Goal: Task Accomplishment & Management: Complete application form

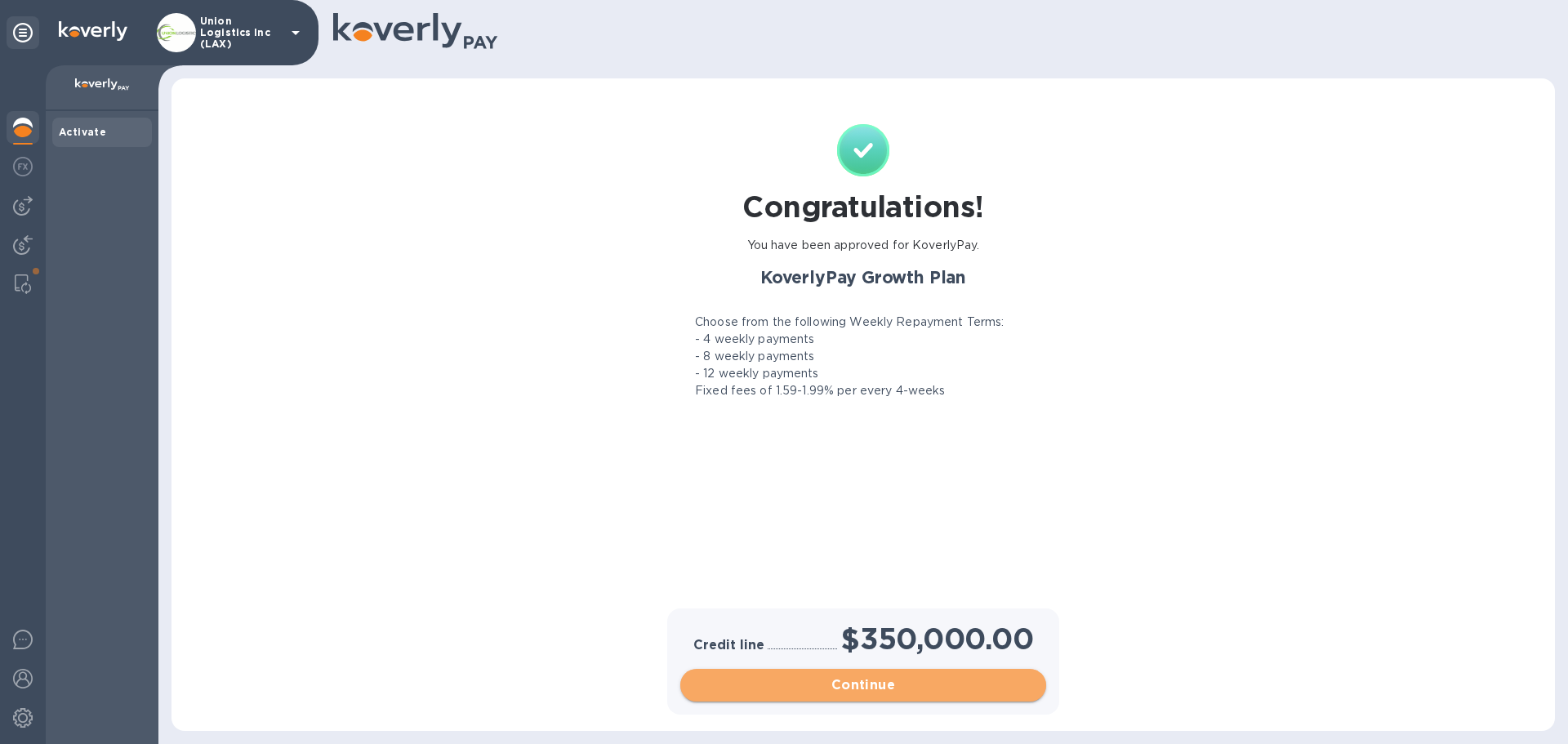
click at [907, 683] on span "Continue" at bounding box center [863, 684] width 340 height 20
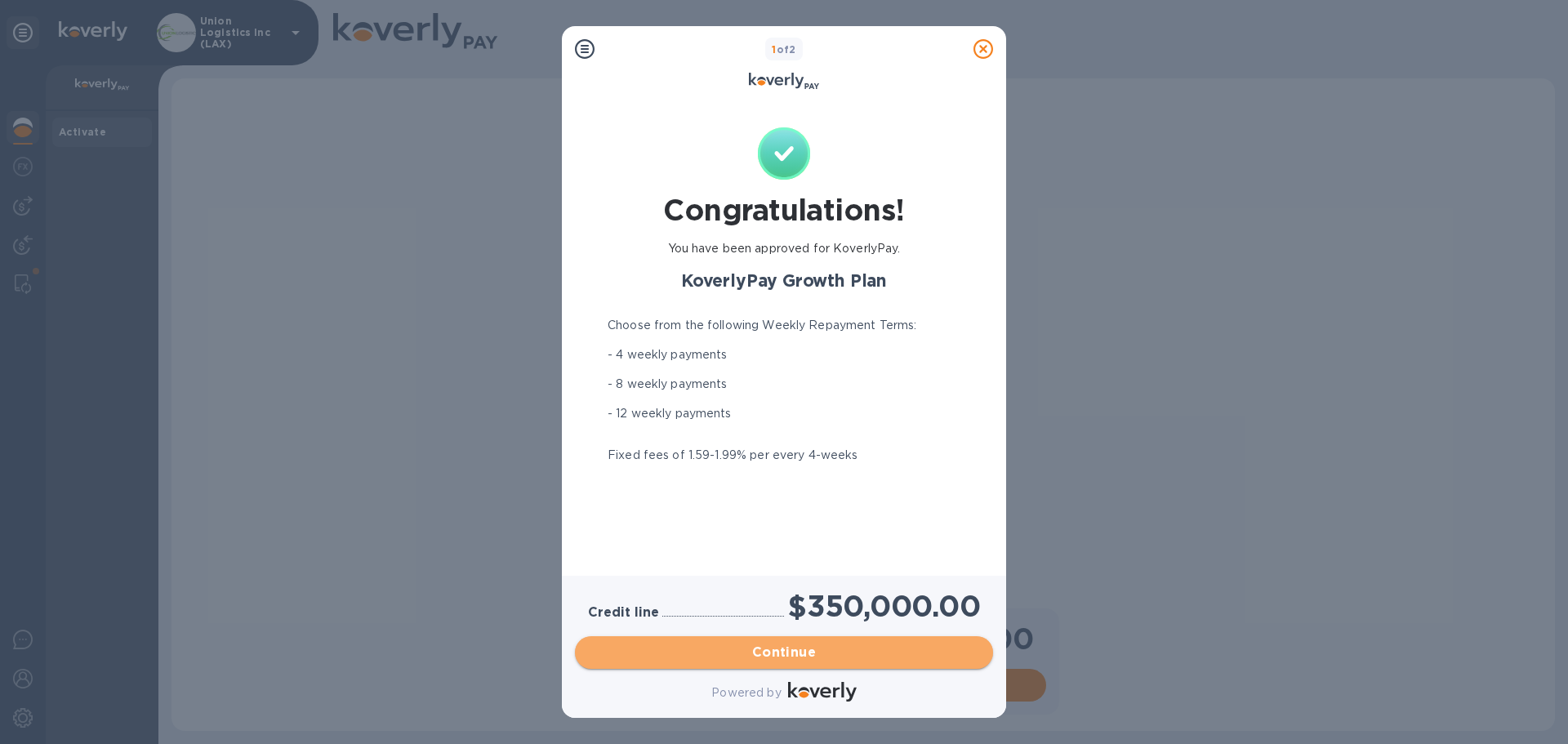
click at [804, 654] on span "Continue" at bounding box center [784, 652] width 392 height 20
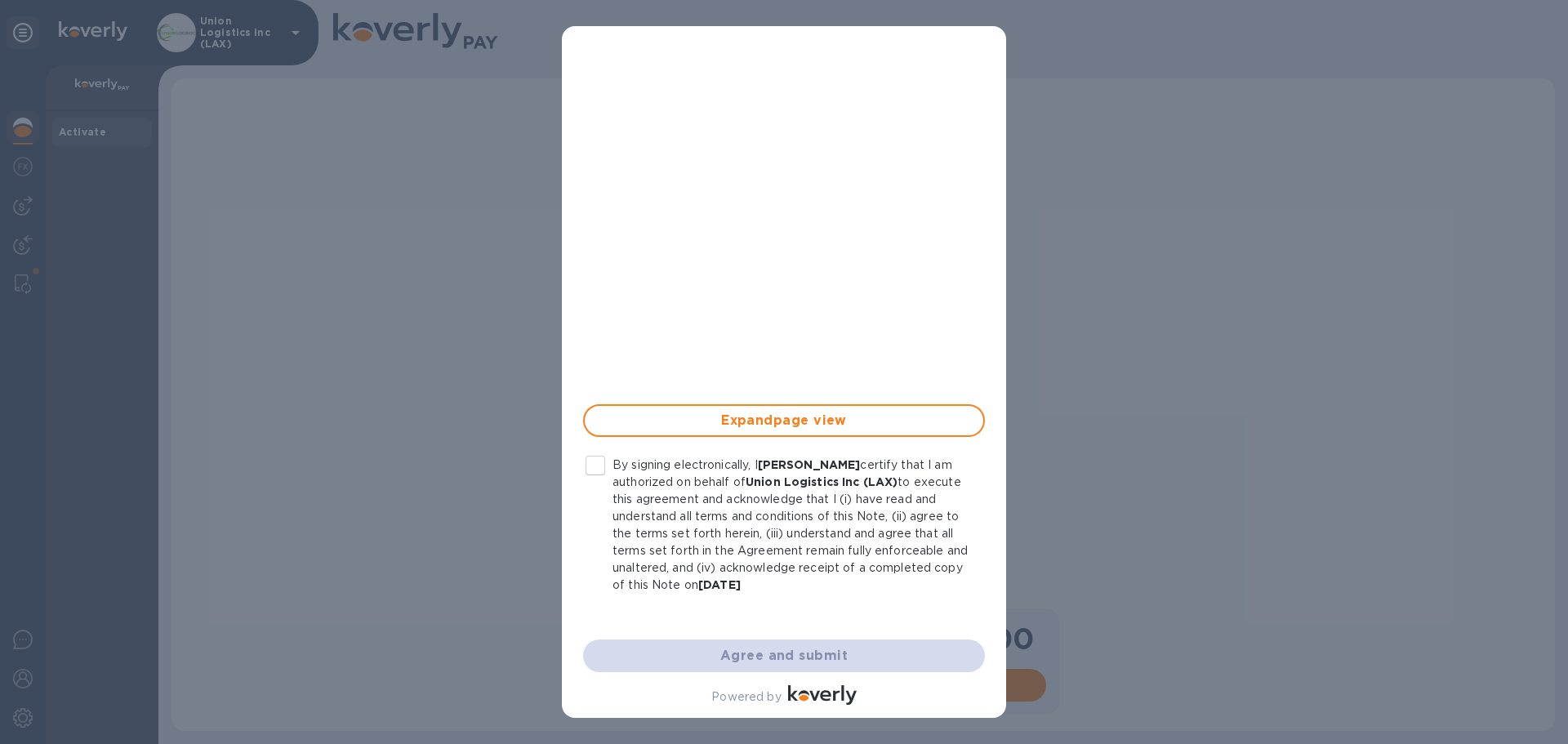
scroll to position [290, 0]
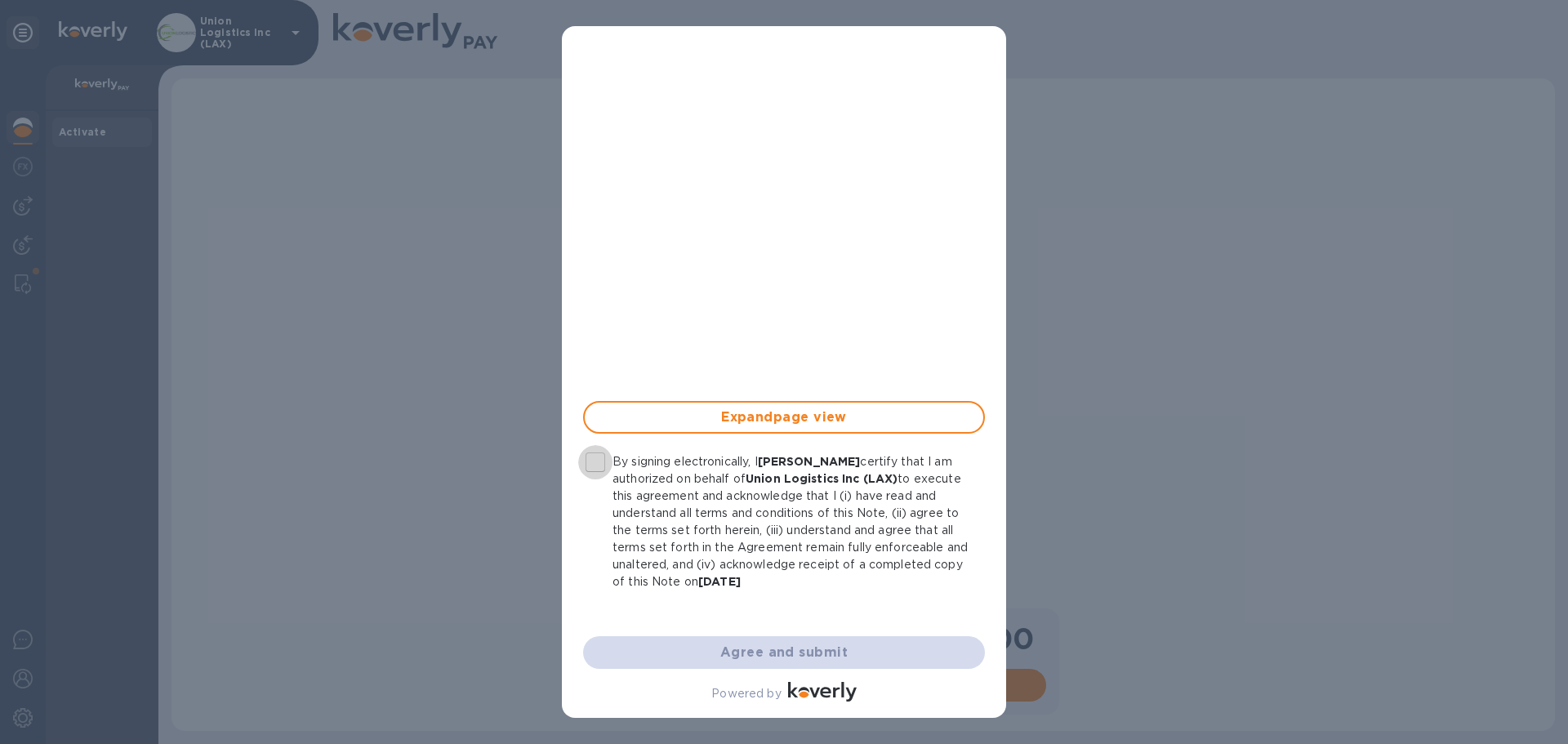
click at [601, 462] on input "By signing electronically, I [PERSON_NAME] certify that I am authorized on beha…" at bounding box center [595, 462] width 34 height 34
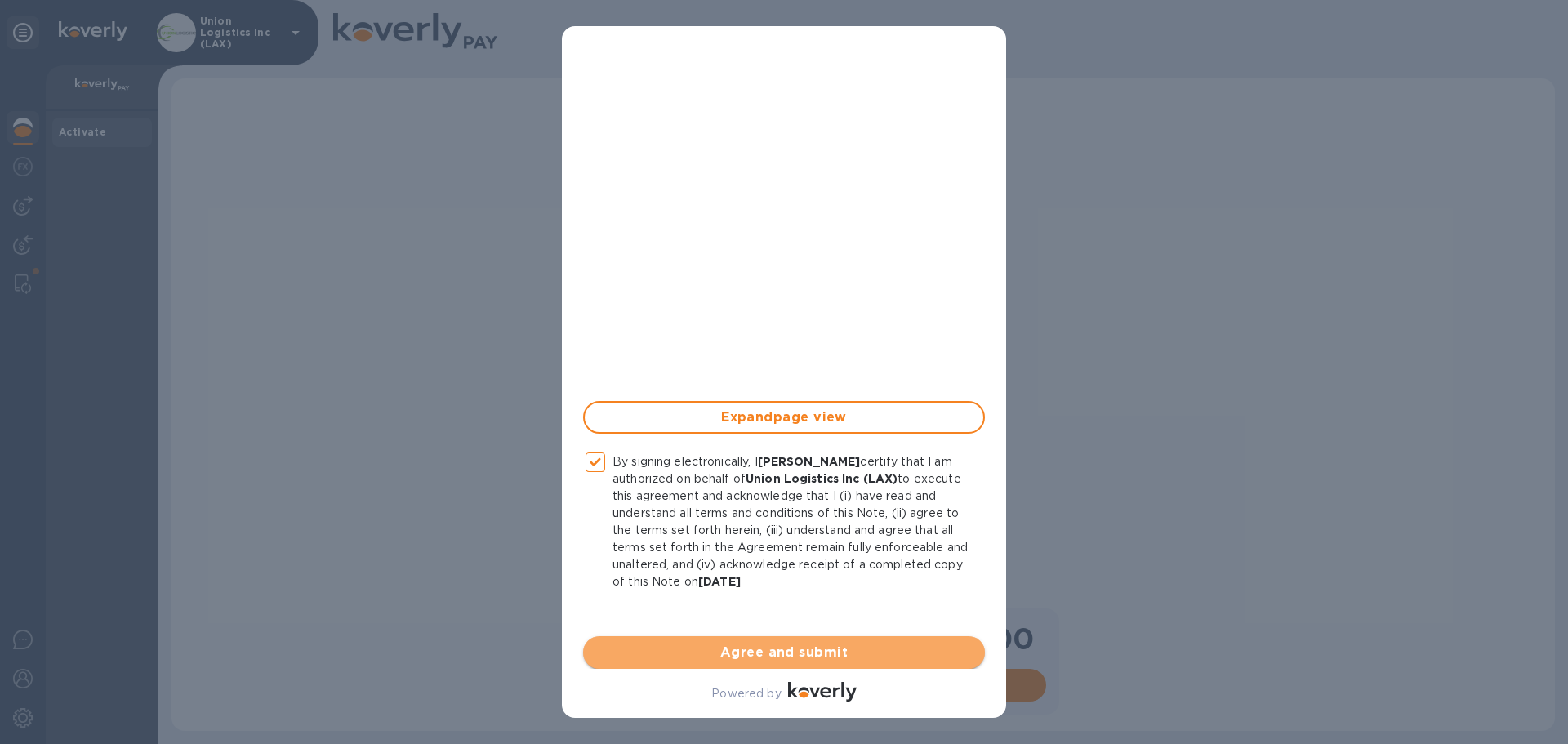
click at [802, 651] on span "Agree and submit" at bounding box center [784, 652] width 376 height 20
click at [802, 651] on div "Agree and submit" at bounding box center [784, 652] width 422 height 52
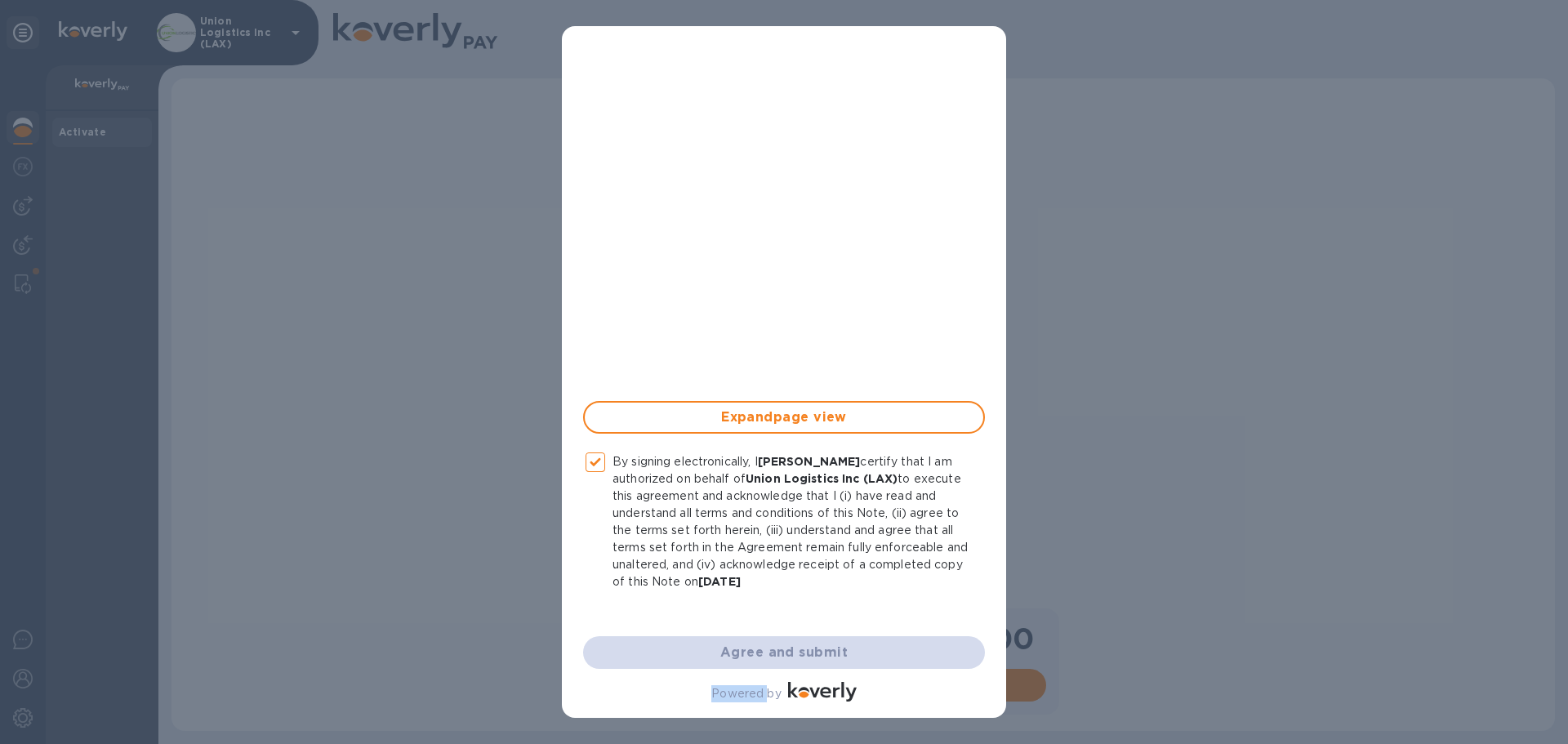
checkbox input "false"
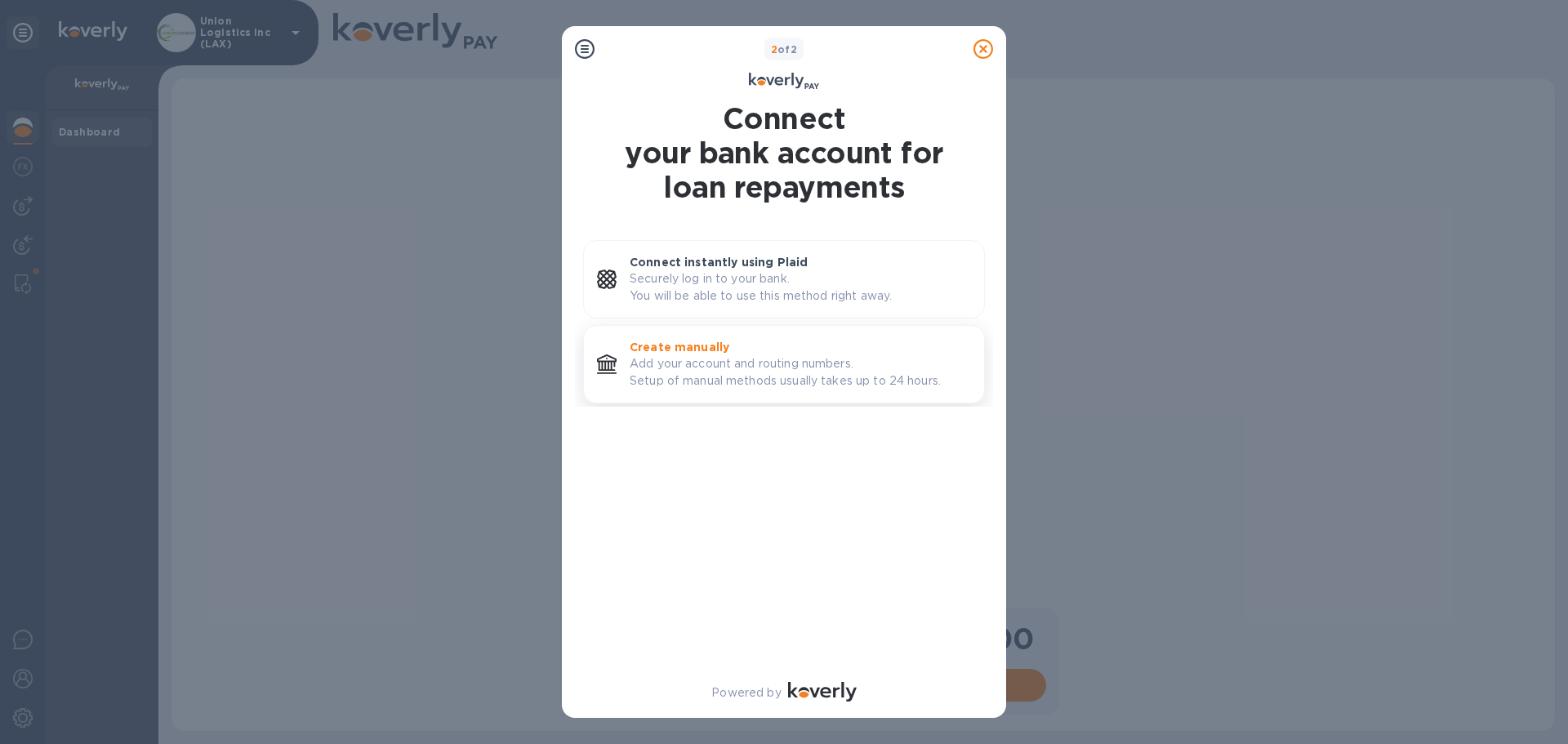
click at [730, 368] on p "Add your account and routing numbers. Setup of manual methods usually takes up …" at bounding box center [801, 372] width 341 height 34
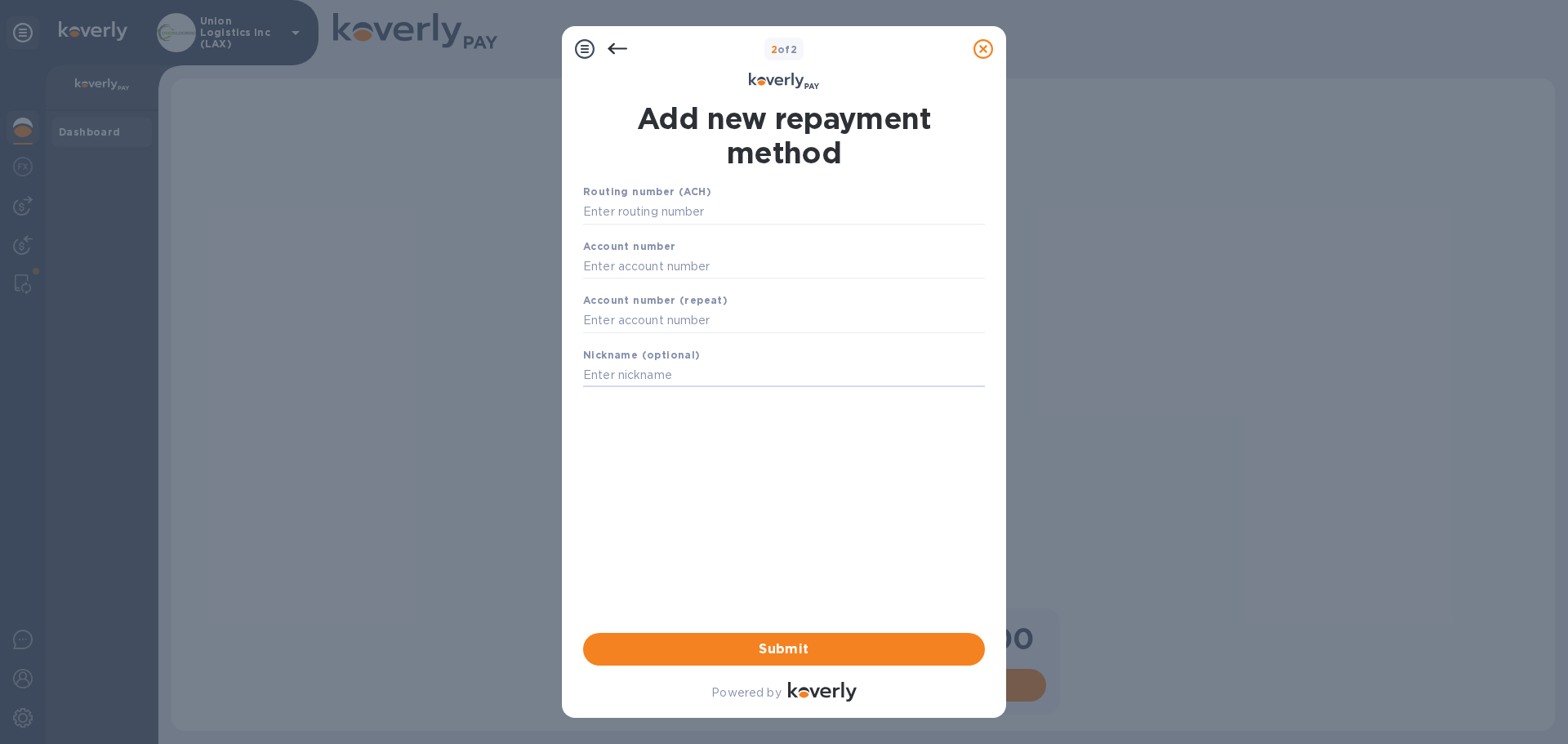
click at [730, 368] on input "text" at bounding box center [784, 375] width 402 height 25
click at [697, 222] on input "text" at bounding box center [784, 212] width 402 height 25
click at [683, 210] on input "text" at bounding box center [784, 212] width 402 height 25
type input "121137522"
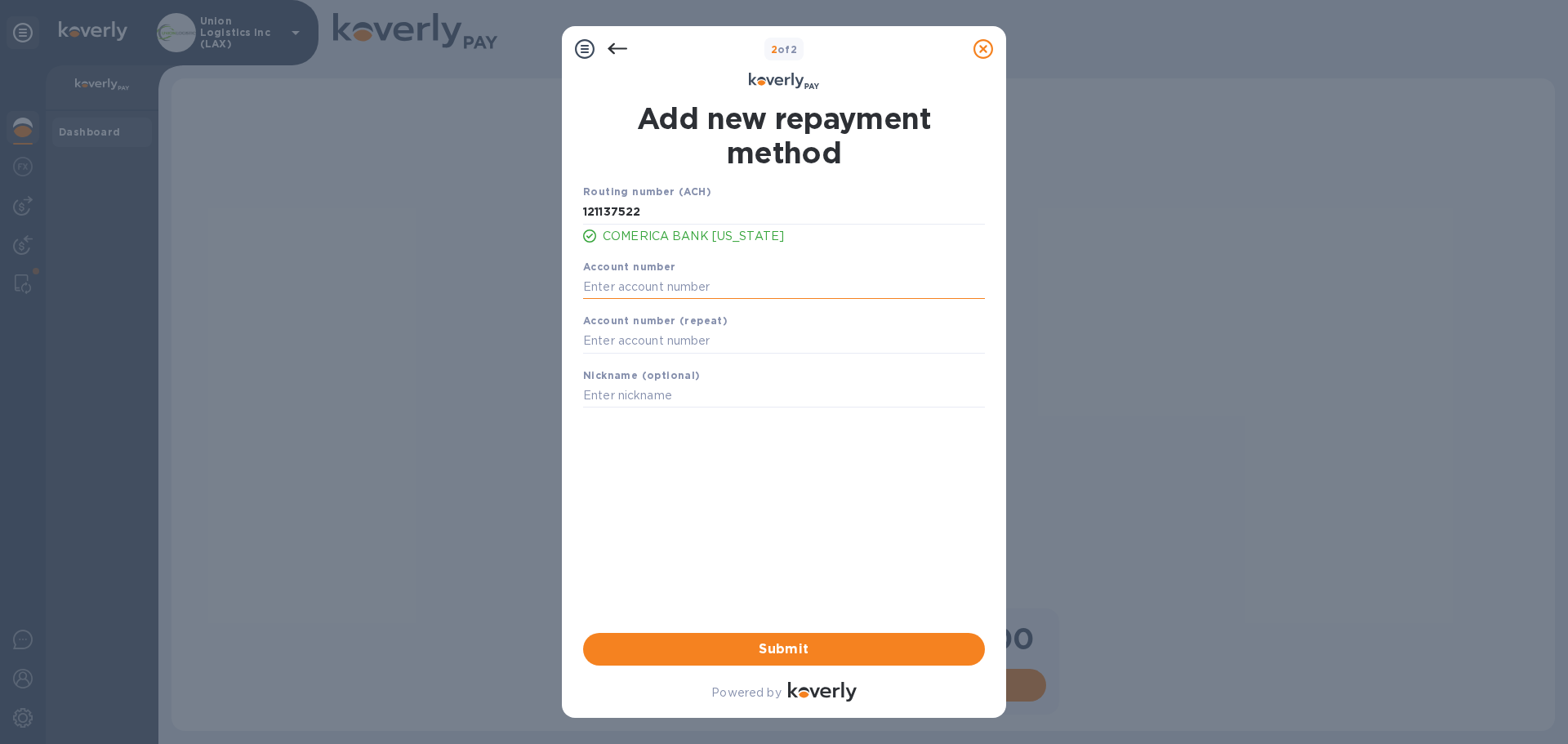
click at [697, 298] on input "text" at bounding box center [784, 286] width 402 height 25
type input "1894373644"
click at [639, 345] on input "text" at bounding box center [784, 341] width 402 height 25
type input "1894373644"
click at [622, 395] on input "text" at bounding box center [784, 396] width 402 height 25
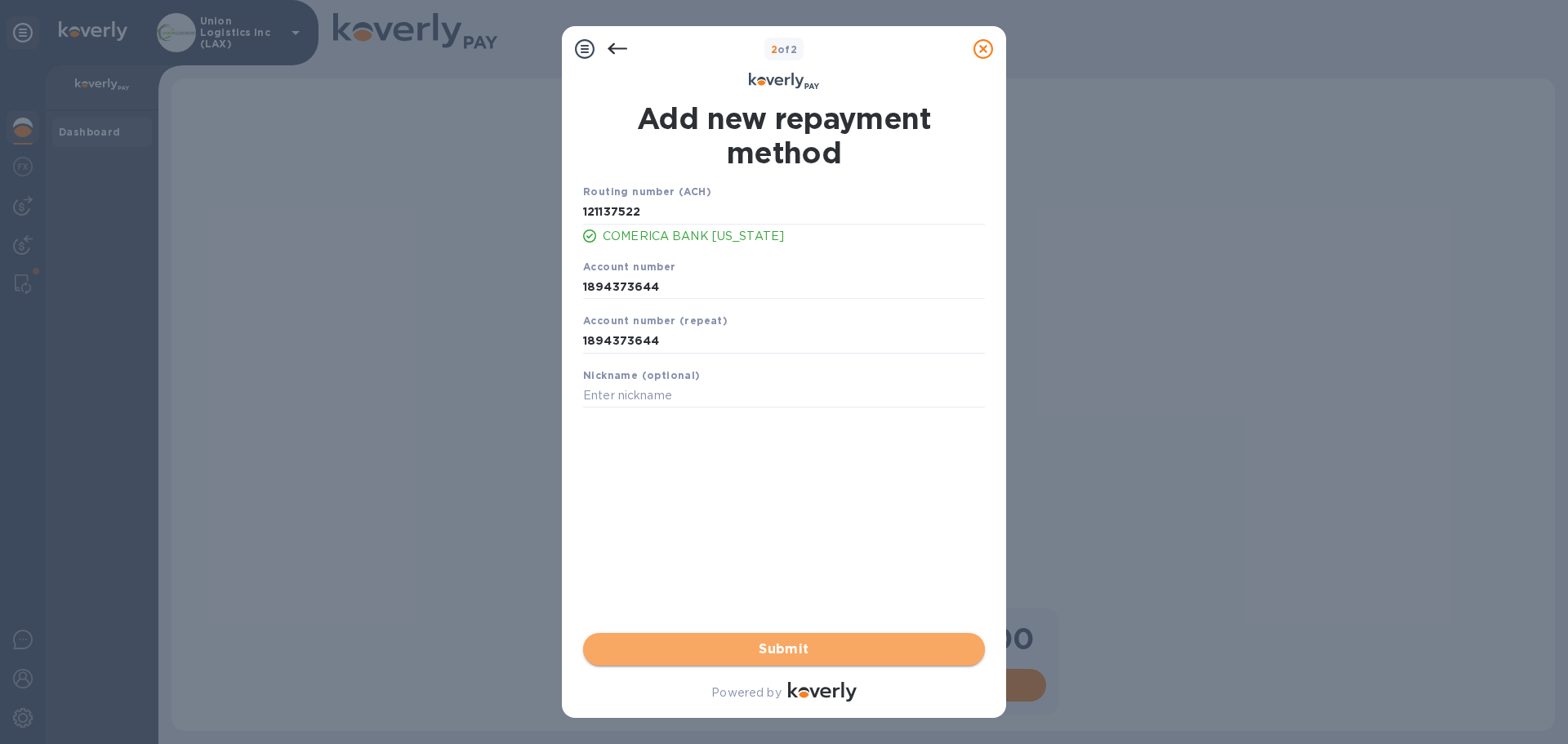
click at [752, 639] on span "Submit" at bounding box center [784, 648] width 376 height 20
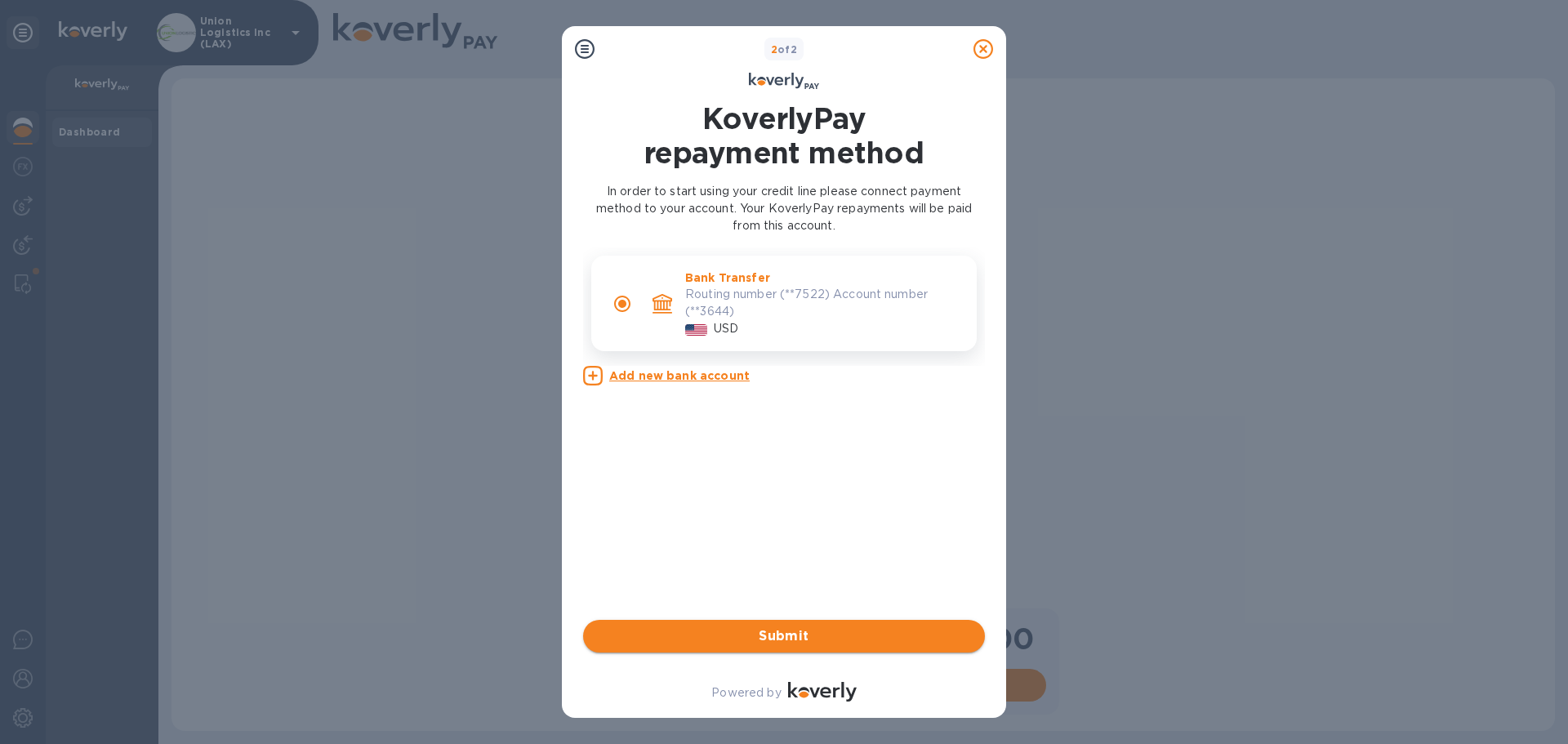
click at [802, 638] on span "Submit" at bounding box center [784, 636] width 376 height 20
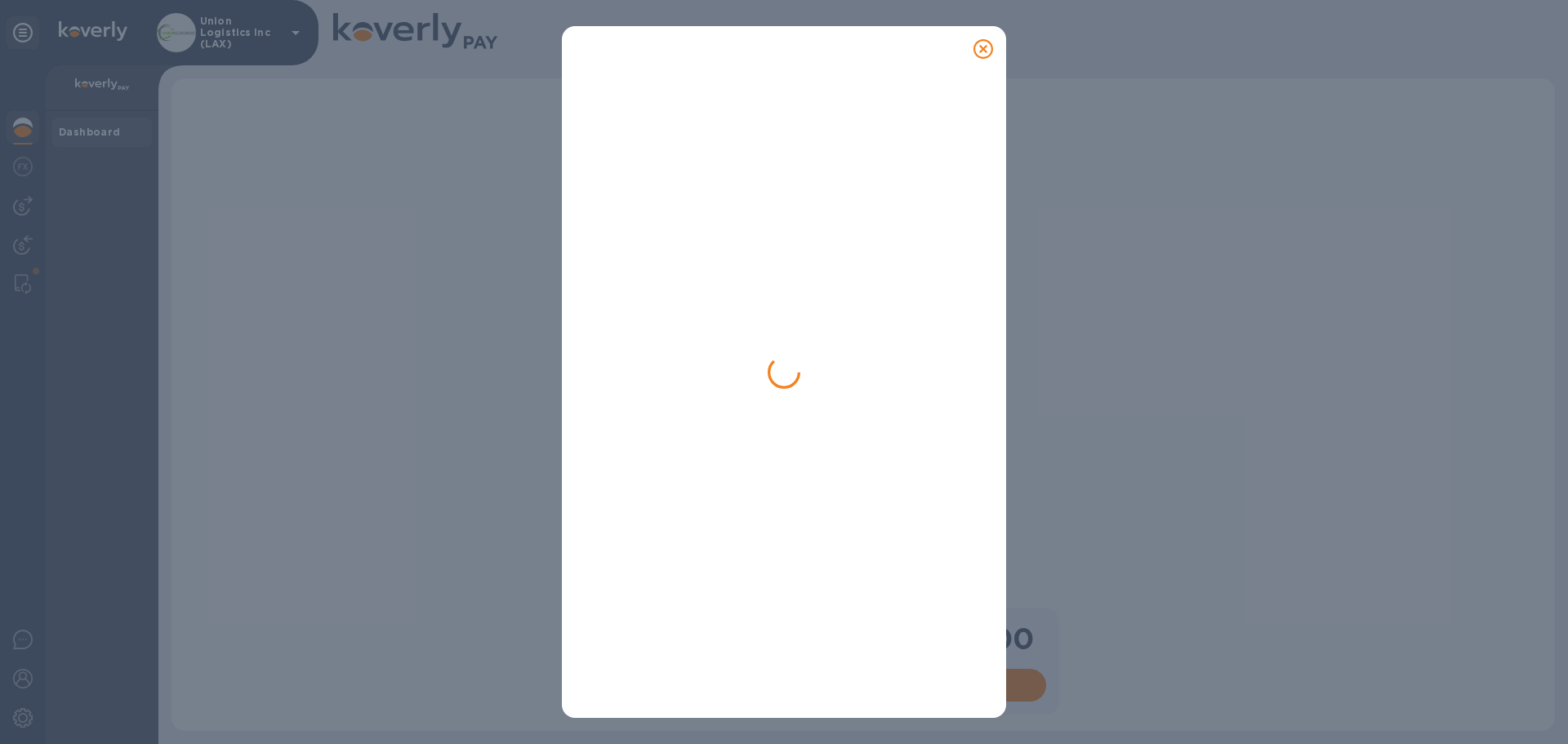
click at [784, 631] on div at bounding box center [784, 390] width 444 height 655
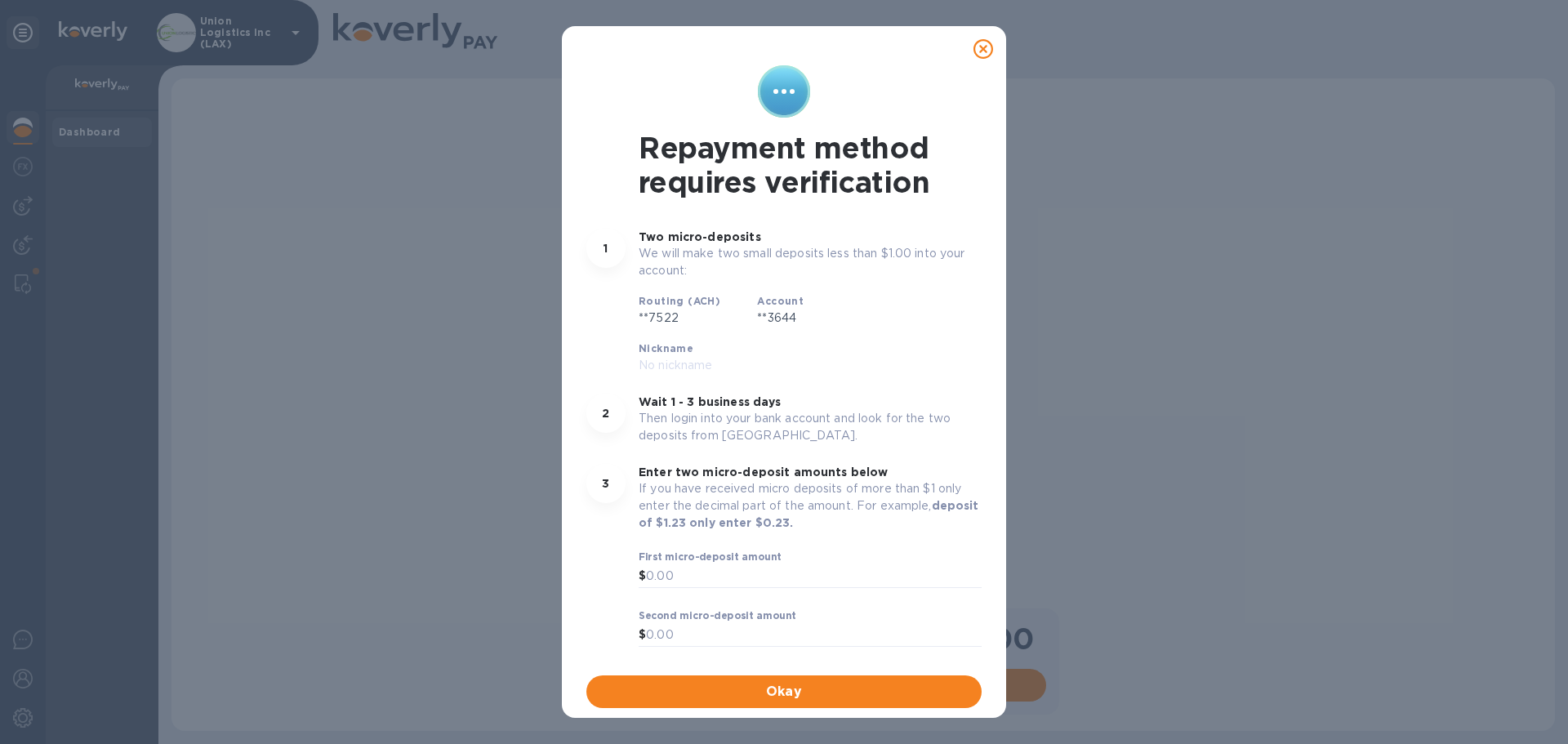
click at [784, 671] on div "Okay" at bounding box center [784, 691] width 402 height 39
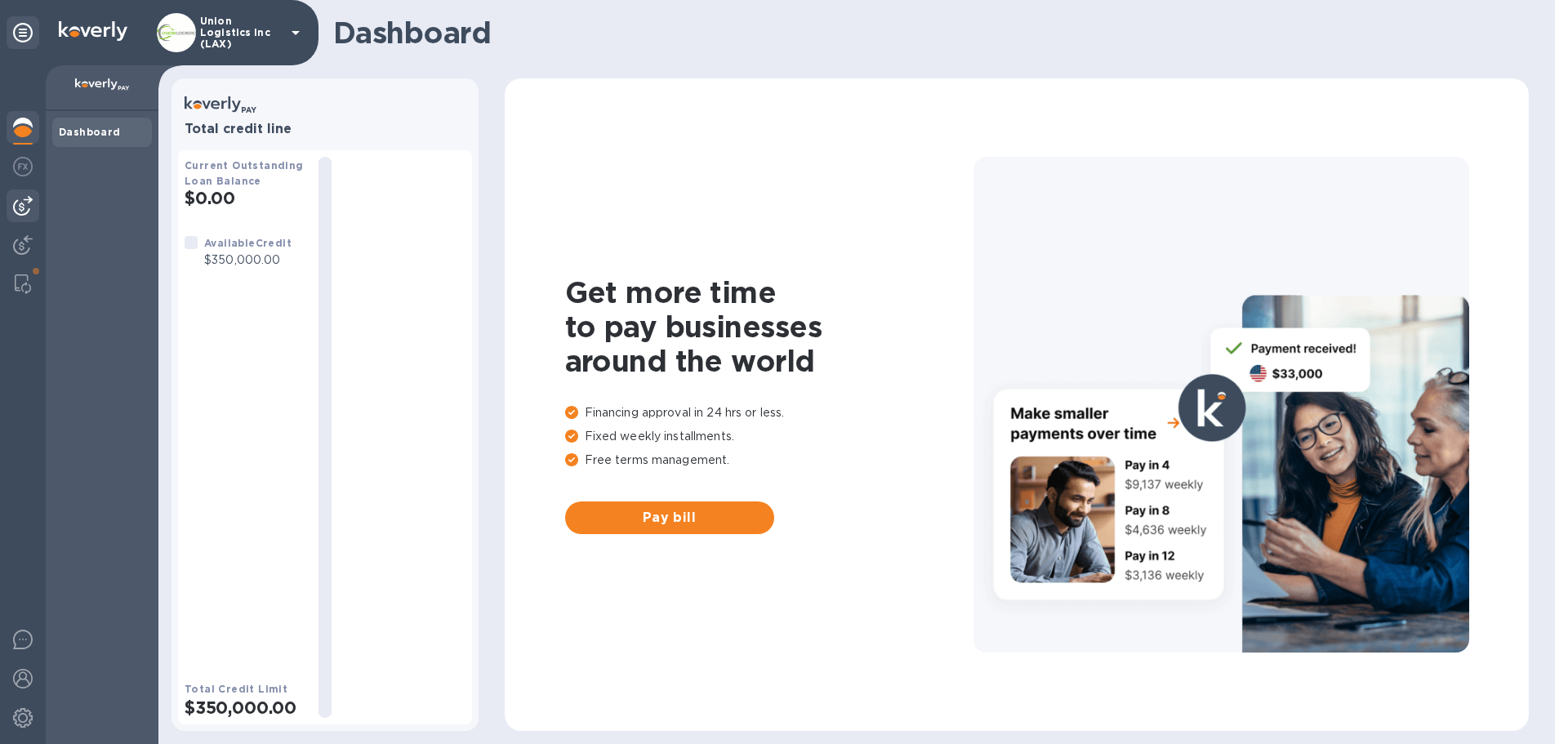
click at [27, 199] on img at bounding box center [22, 206] width 20 height 20
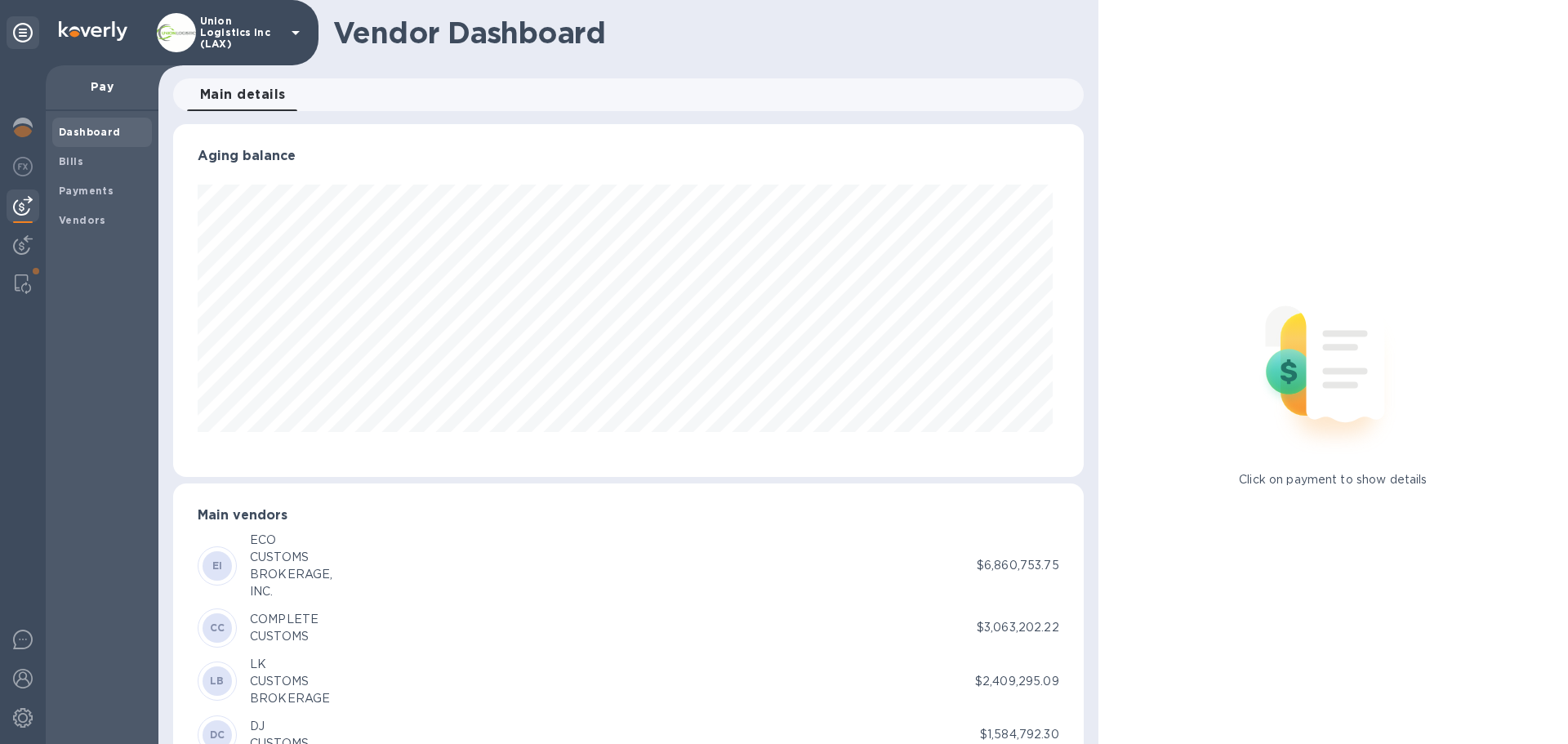
scroll to position [352, 903]
click at [85, 166] on span "Bills" at bounding box center [102, 161] width 86 height 16
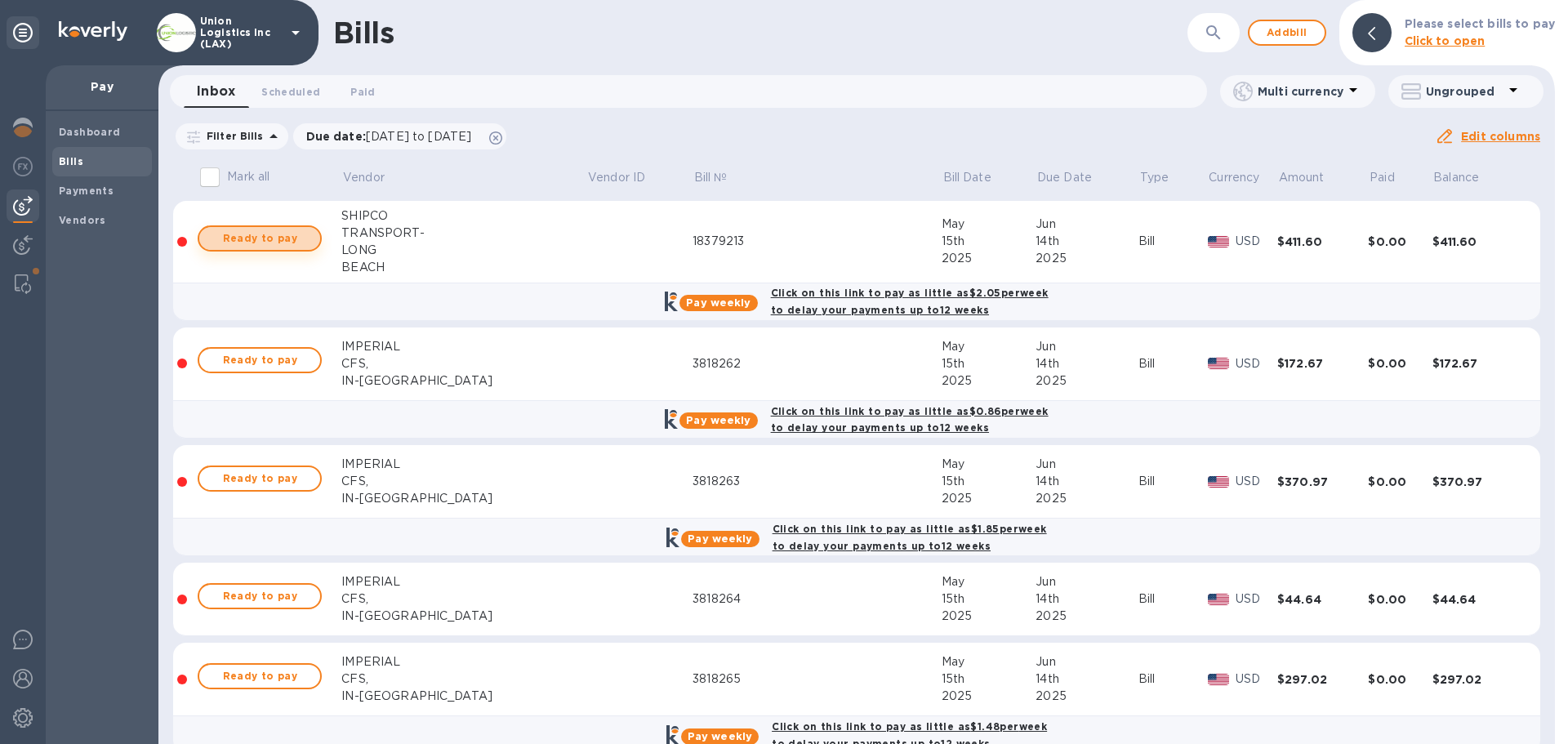
click at [280, 239] on span "Ready to pay" at bounding box center [259, 238] width 95 height 20
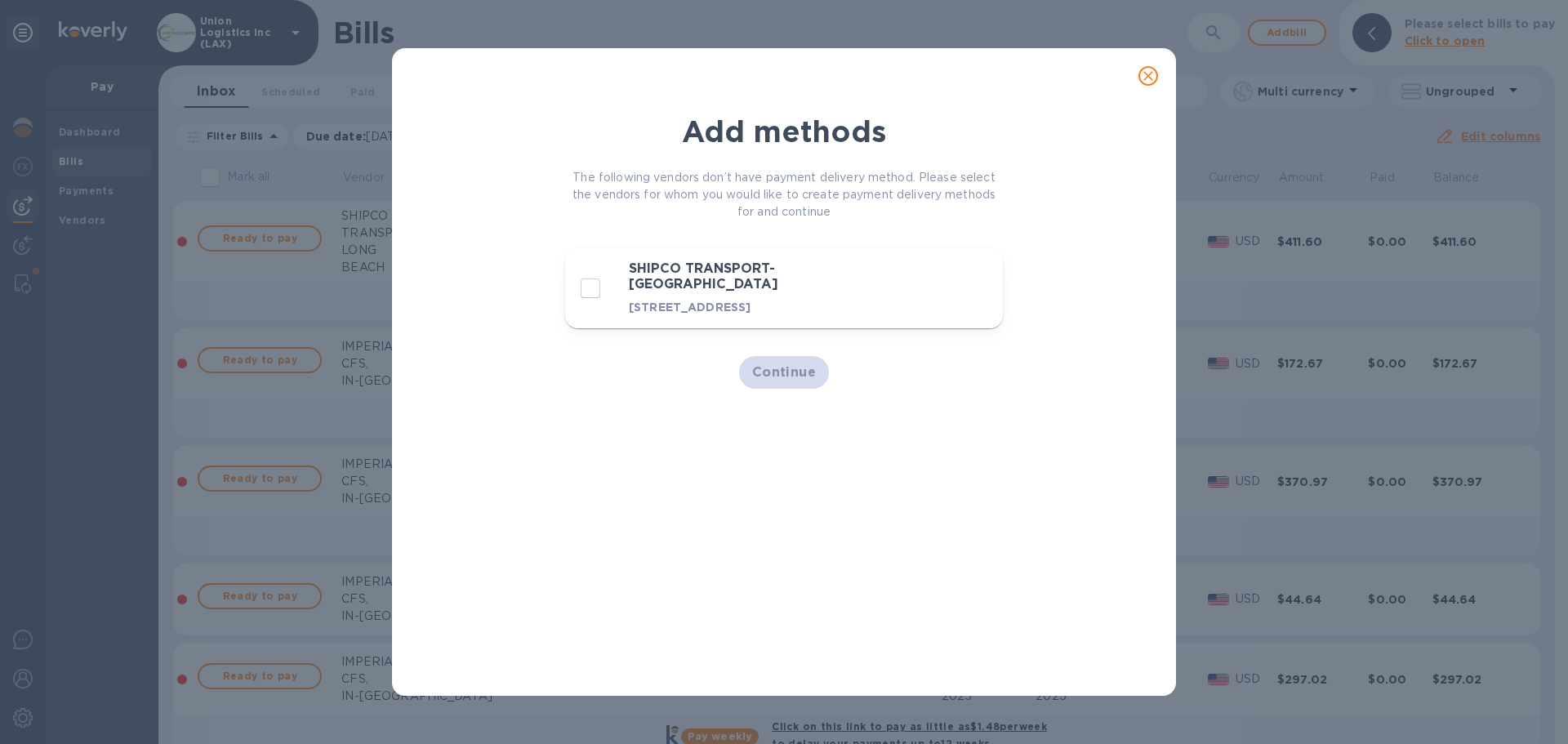
click at [588, 290] on input "decorative checkbox" at bounding box center [591, 288] width 34 height 34
checkbox input "true"
click at [1147, 80] on icon "close" at bounding box center [1148, 75] width 16 height 16
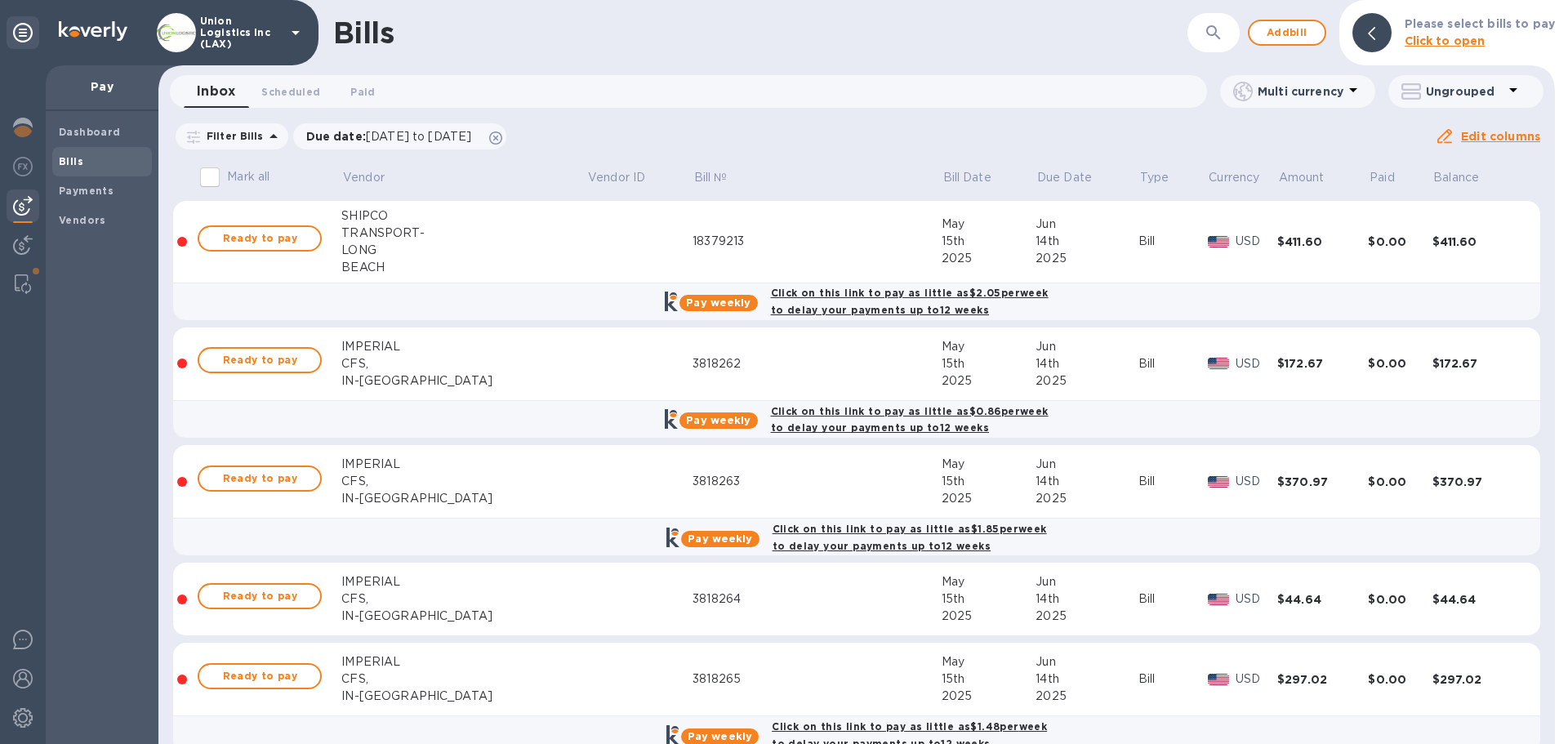
click at [825, 138] on div "Filter Bills Due date : 06/13/2025 to 10/11/2025 Amount Paid Balance" at bounding box center [804, 137] width 1262 height 31
click at [772, 54] on div "Bills ​ Add bill Please select bills to pay Click to open" at bounding box center [857, 32] width 1396 height 66
click at [1223, 38] on icon "button" at bounding box center [1213, 32] width 20 height 20
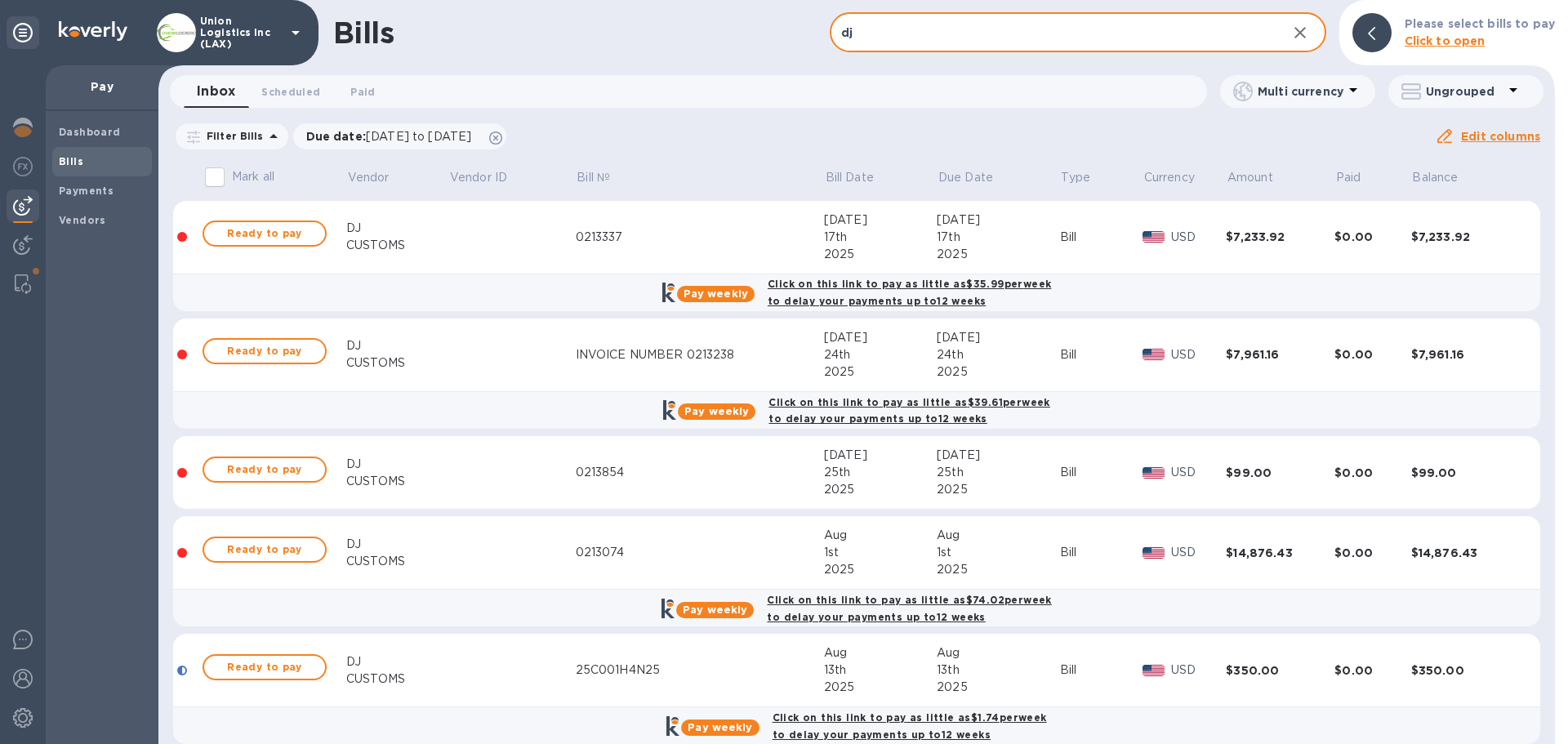
scroll to position [22, 0]
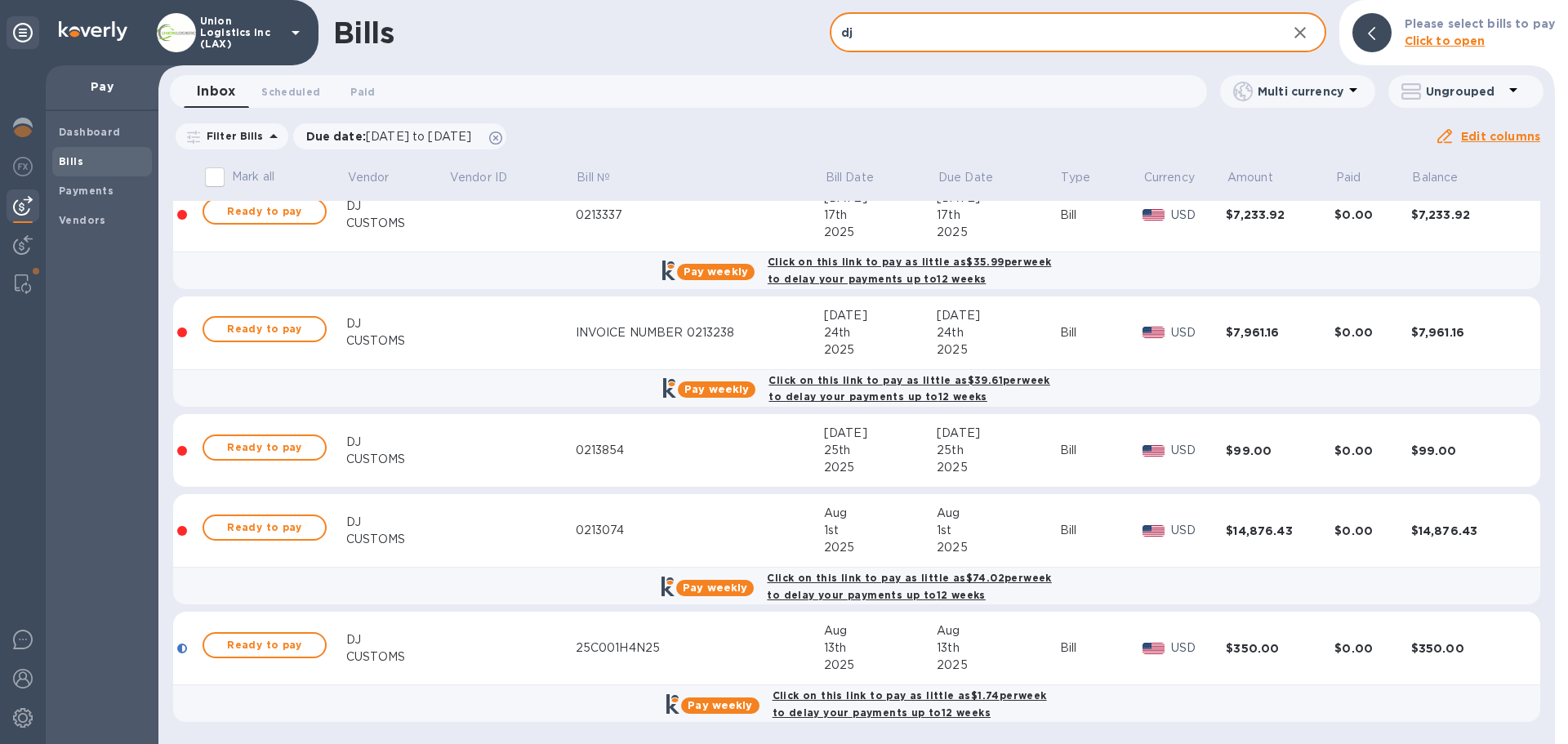
type input "dj"
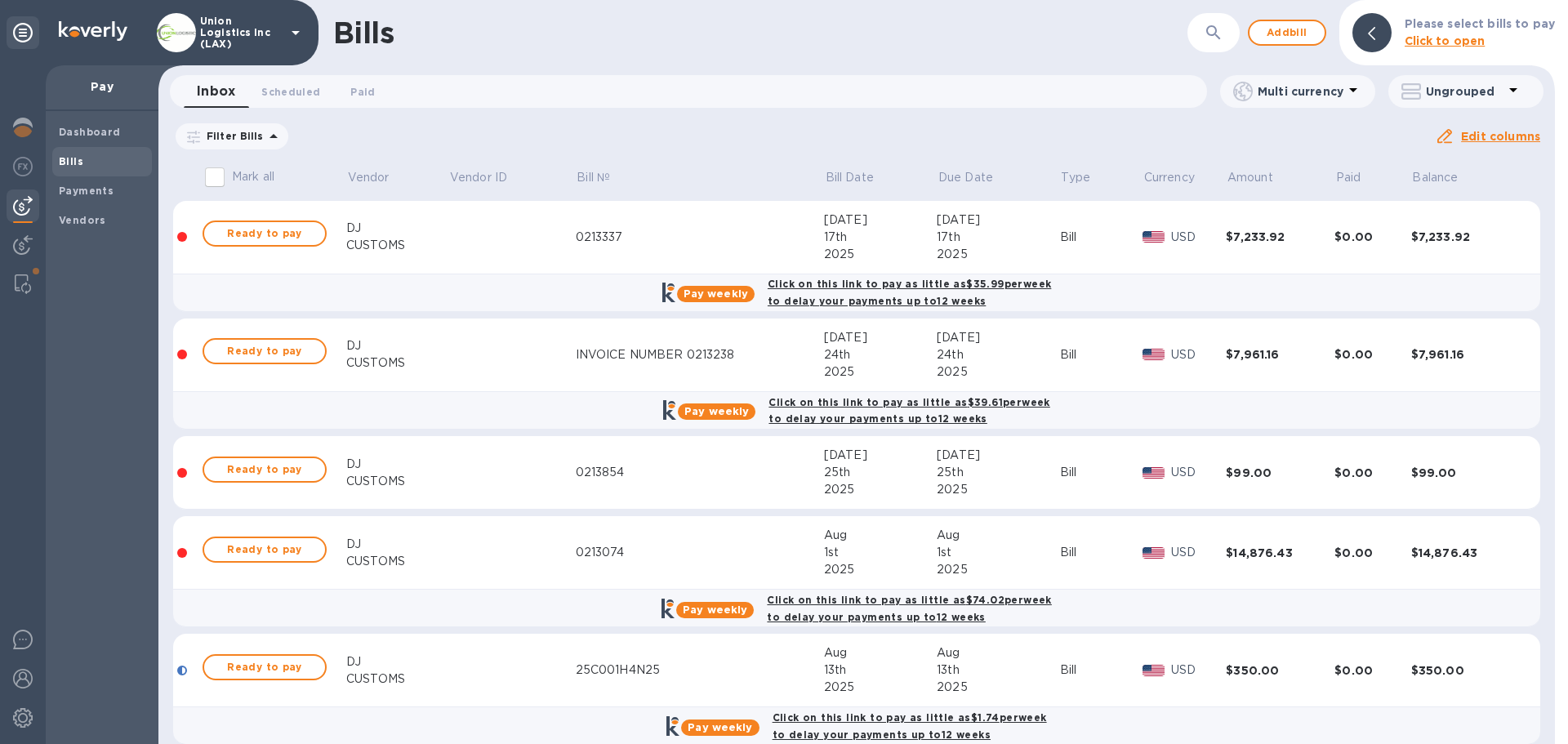
click at [1211, 40] on icon "button" at bounding box center [1213, 32] width 20 height 20
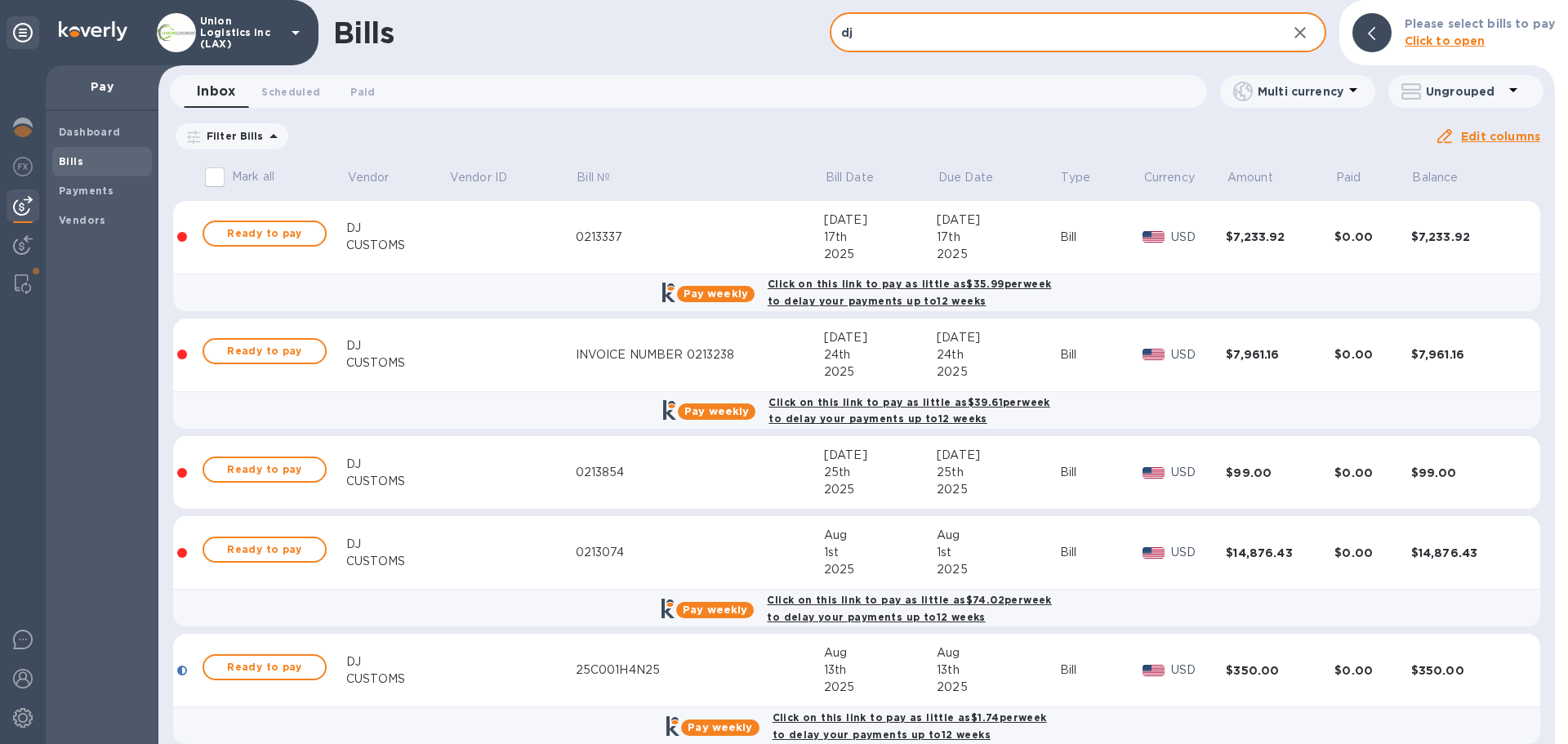
type input "dj"
click at [482, 358] on td at bounding box center [511, 355] width 126 height 73
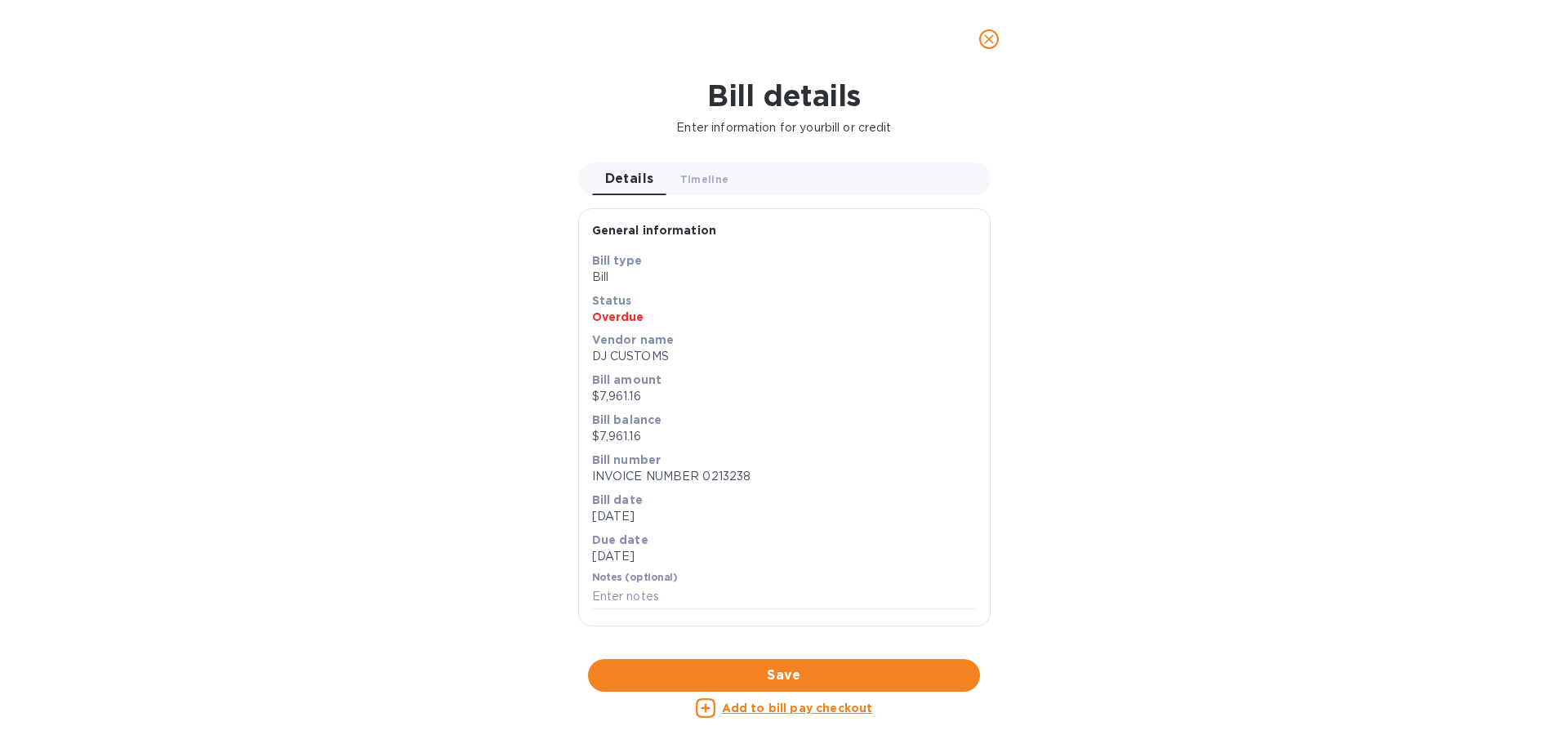
click at [743, 476] on p "INVOICE NUMBER 0213238" at bounding box center [784, 476] width 385 height 17
copy p "0213238"
click at [988, 41] on icon "close" at bounding box center [988, 38] width 9 height 9
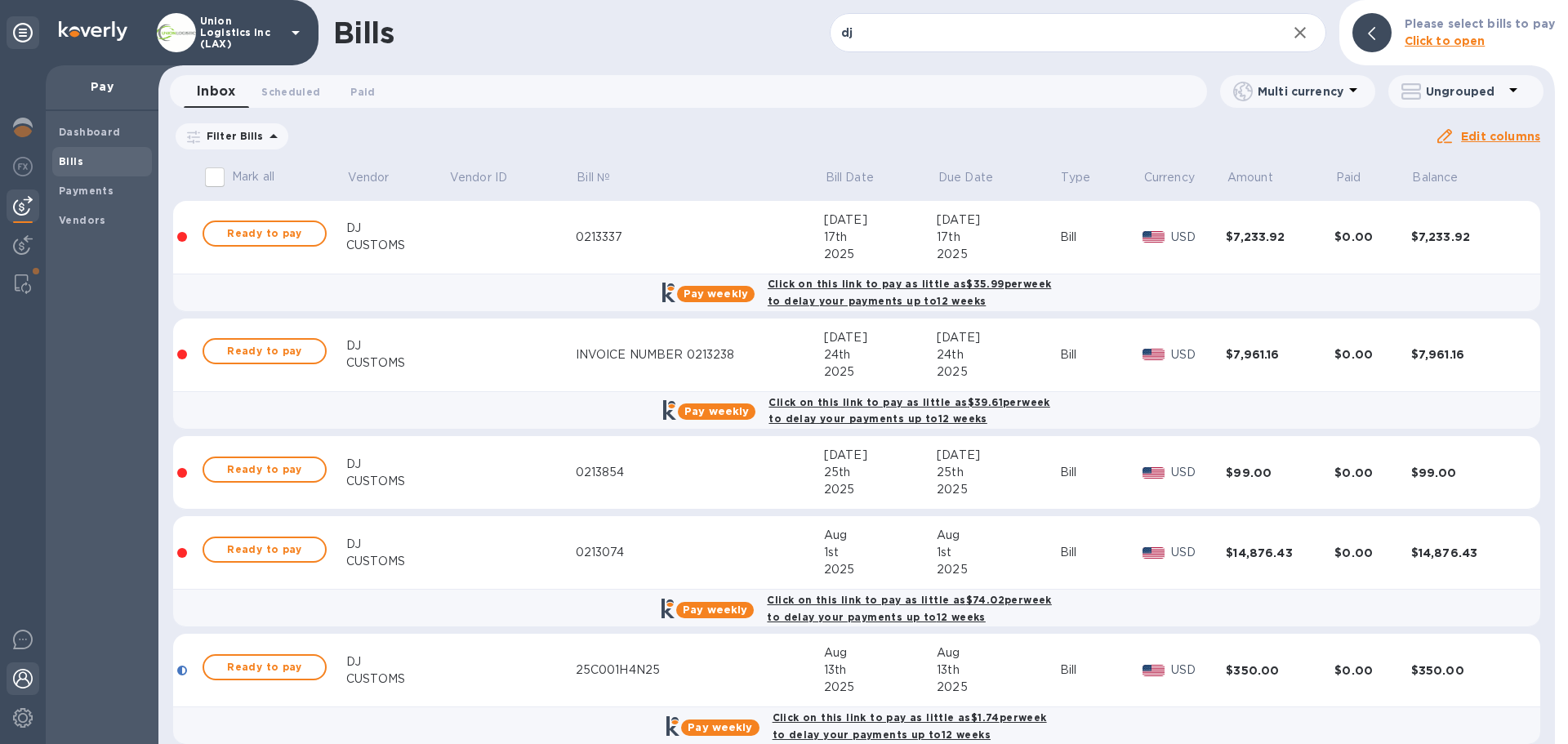
click at [26, 683] on img at bounding box center [22, 678] width 20 height 20
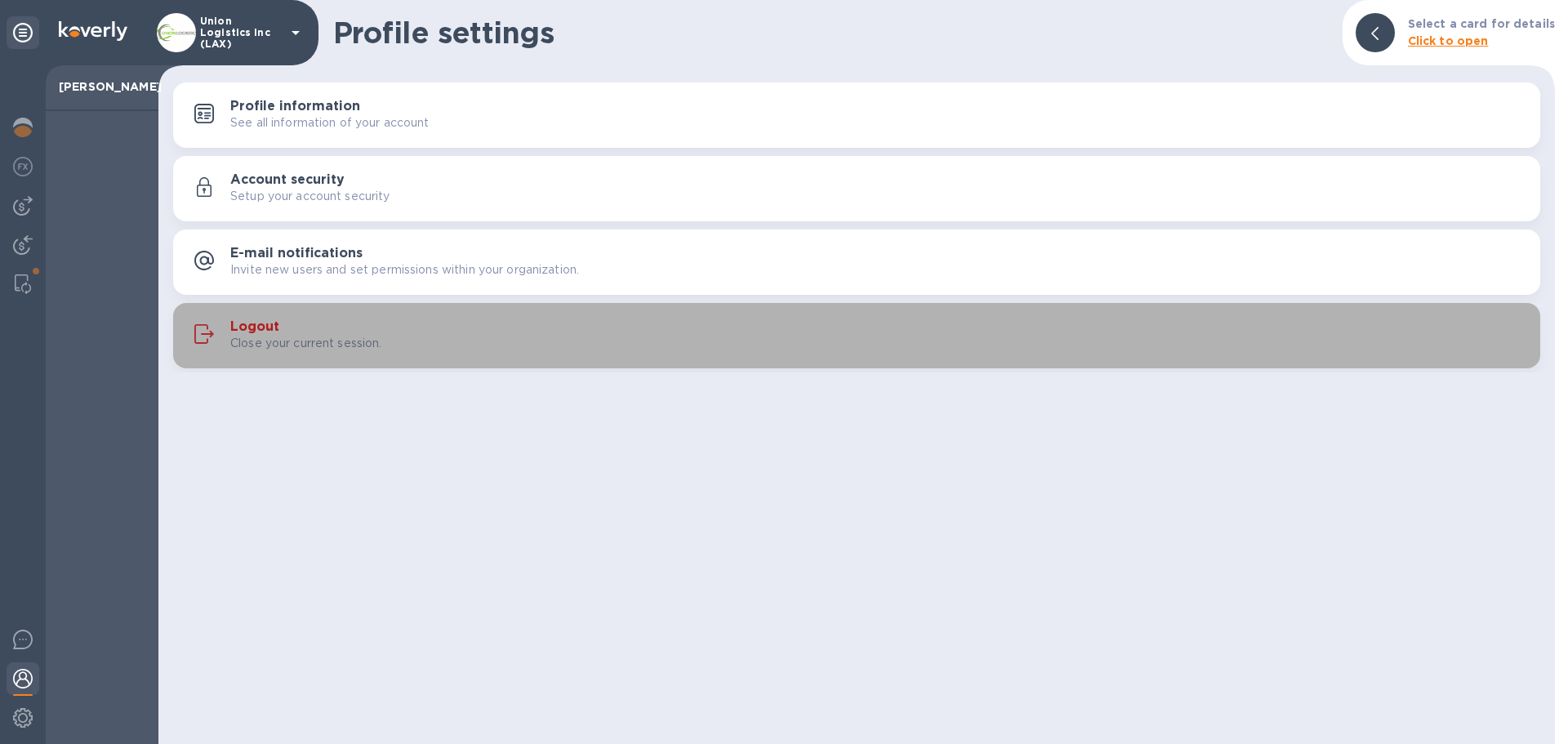
click at [304, 356] on button "Logout Close your current session." at bounding box center [857, 335] width 1367 height 66
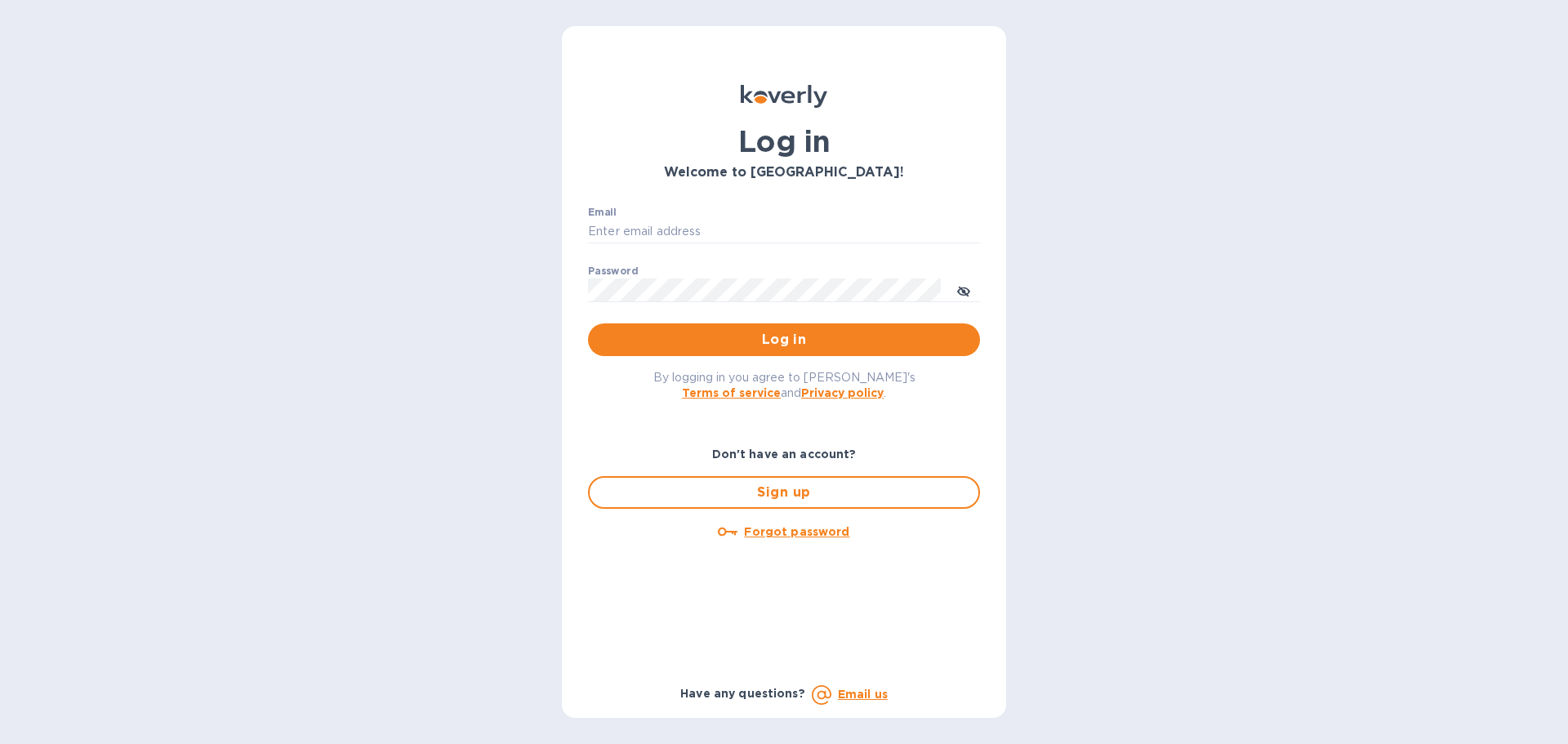
type input "syim@ulogusa.com"
type input "[EMAIL_ADDRESS][DOMAIN_NAME]"
click at [859, 336] on span "Log in" at bounding box center [784, 340] width 366 height 20
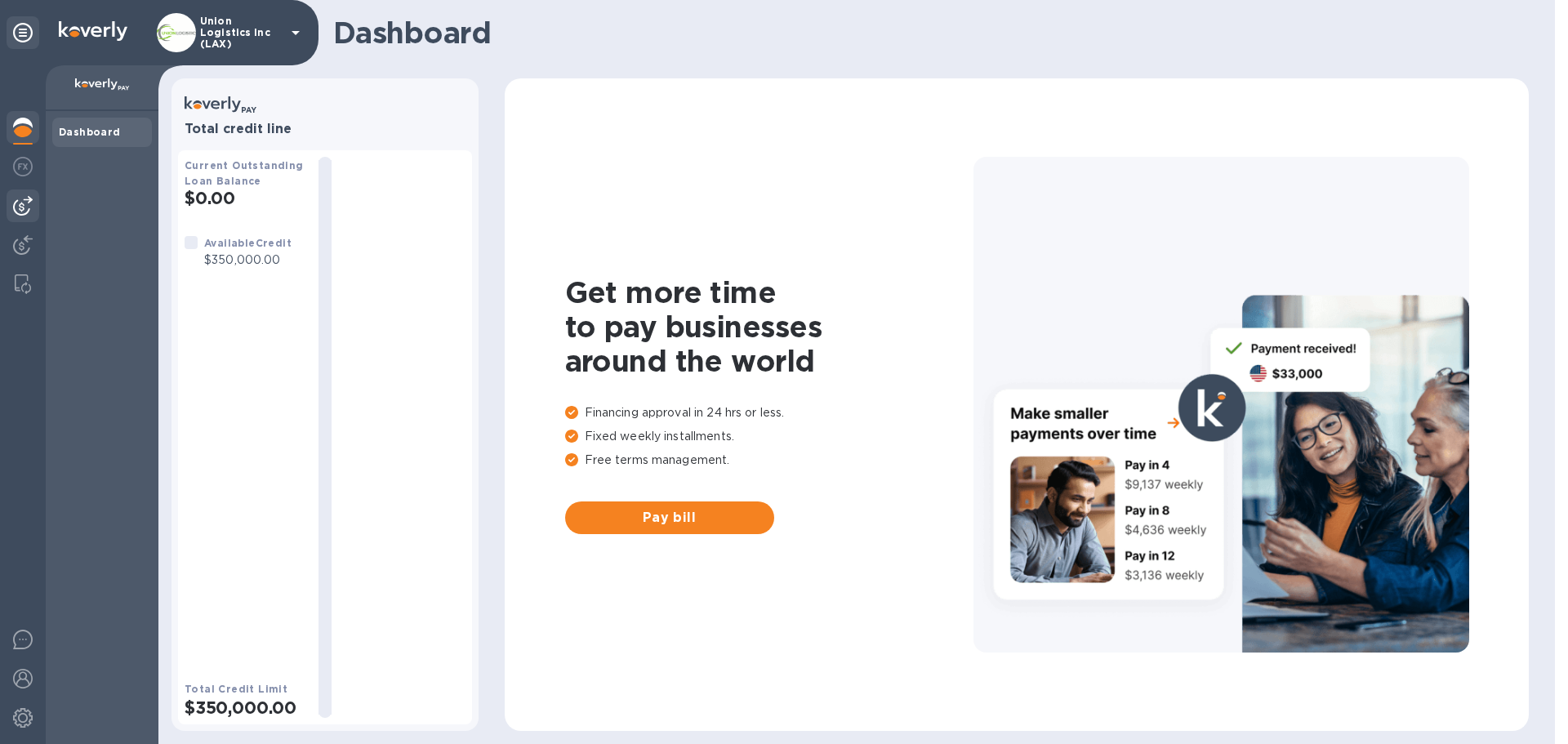
click at [18, 206] on img at bounding box center [22, 206] width 20 height 20
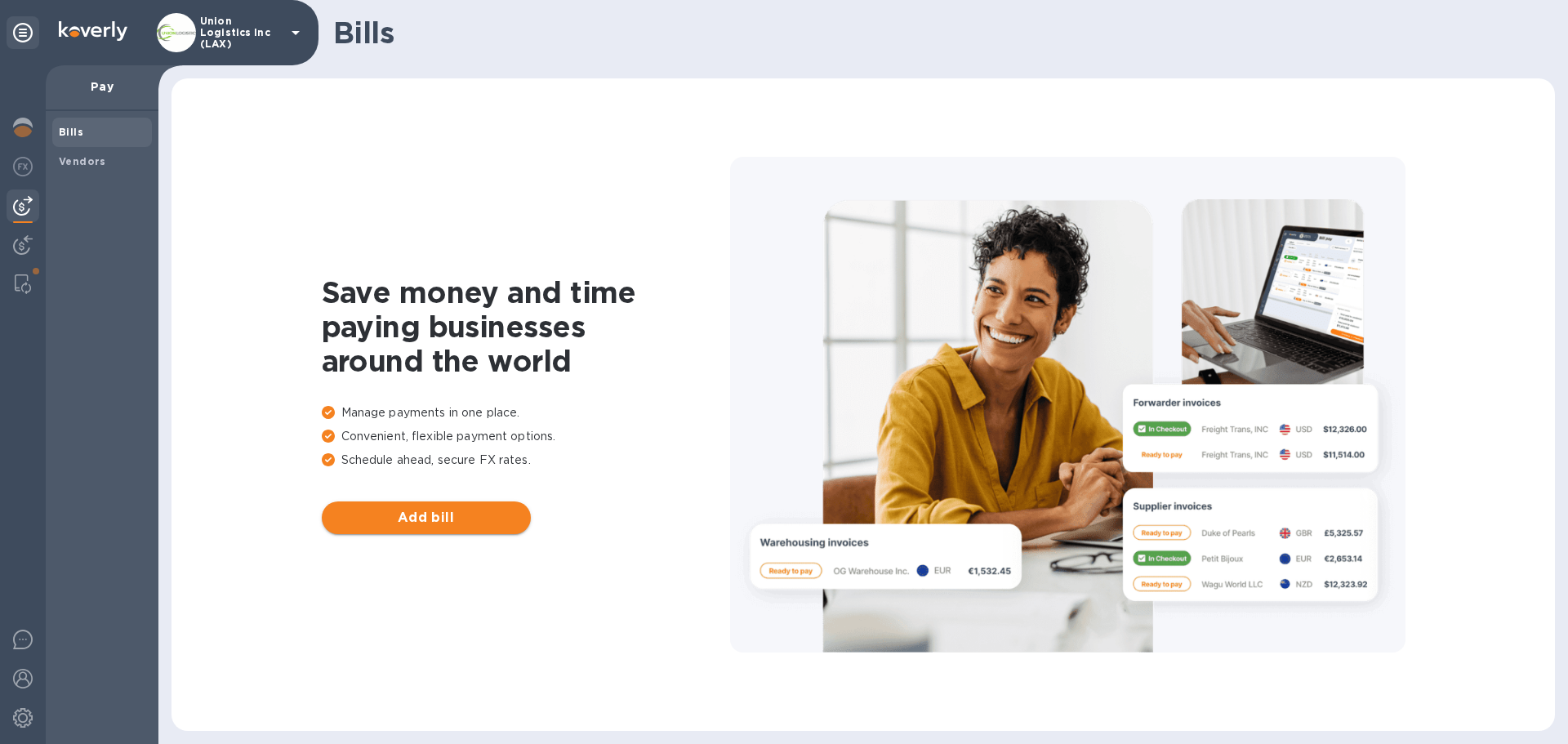
click at [433, 509] on span "Add bill" at bounding box center [426, 517] width 183 height 20
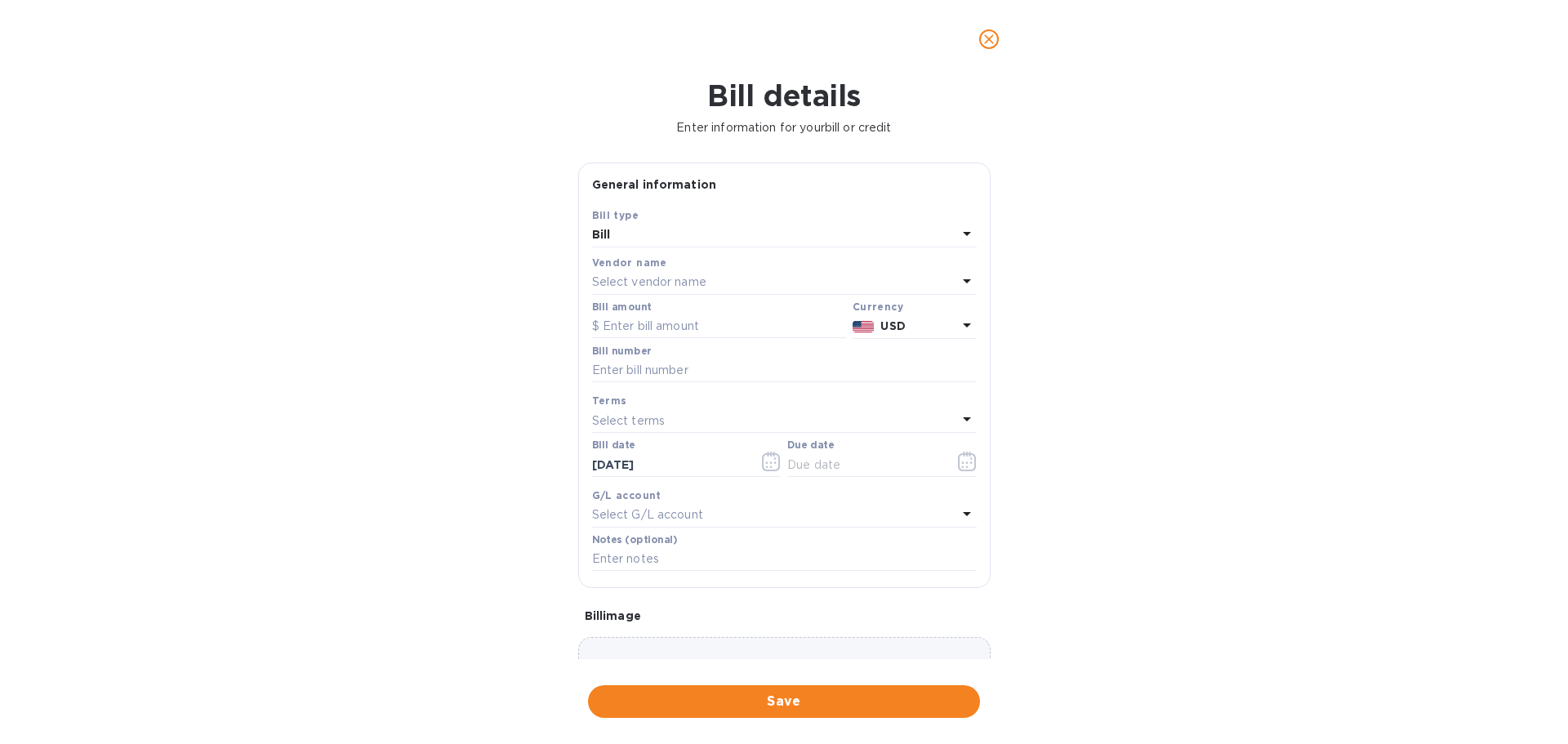
click at [988, 38] on icon "close" at bounding box center [988, 38] width 9 height 9
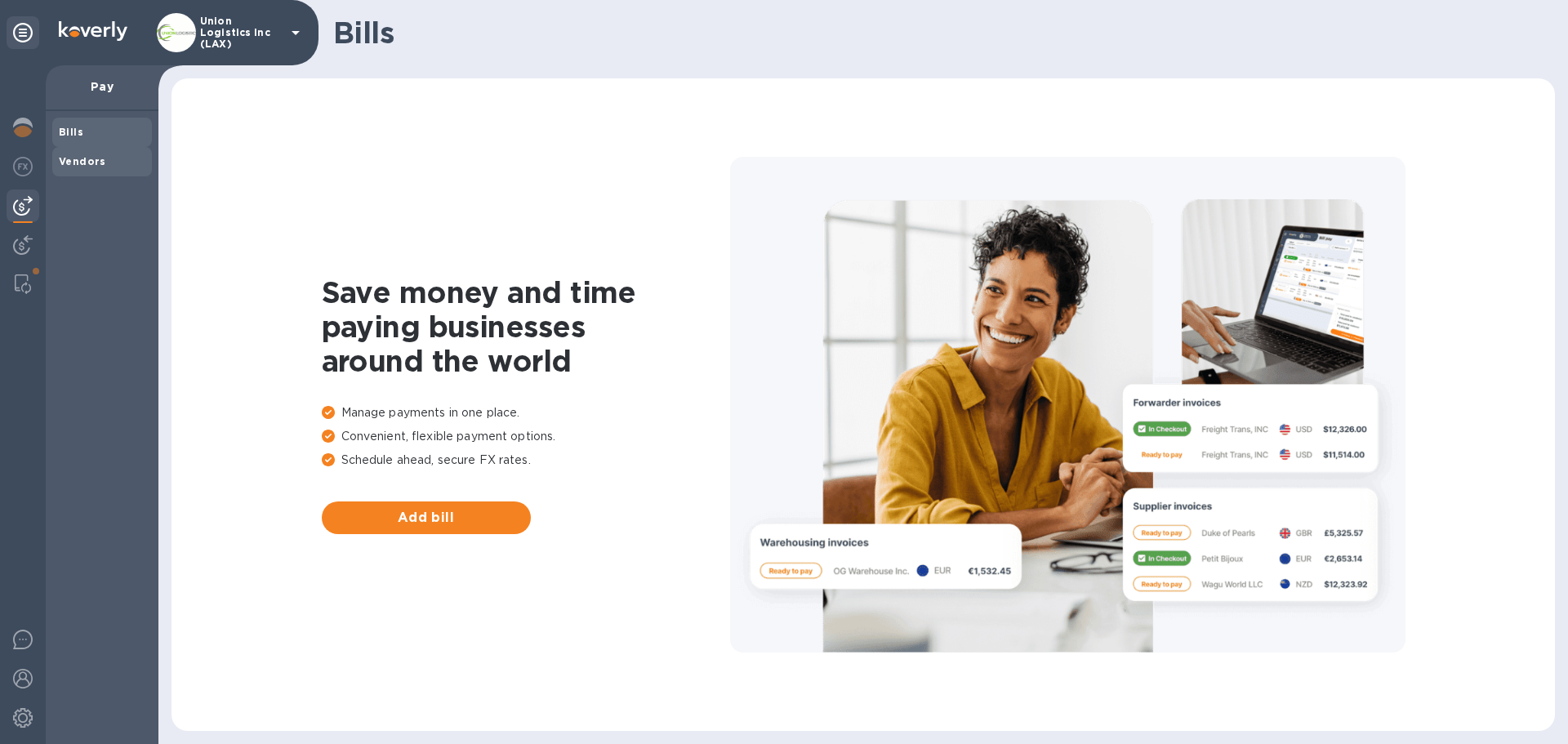
click at [92, 166] on b "Vendors" at bounding box center [82, 161] width 47 height 12
click at [16, 241] on img at bounding box center [22, 245] width 20 height 20
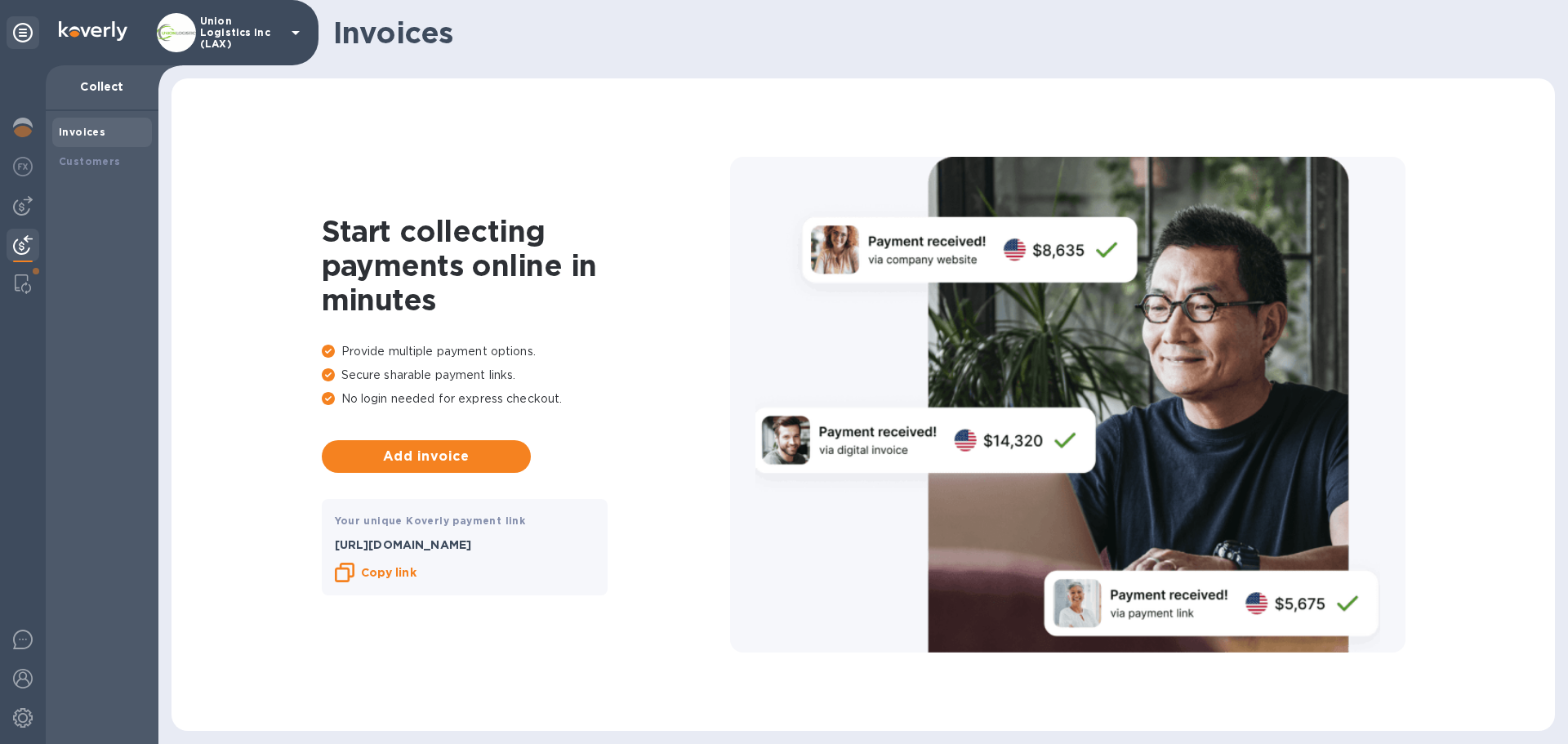
click at [283, 27] on div "Union Logistics Inc (LAX)" at bounding box center [231, 32] width 149 height 39
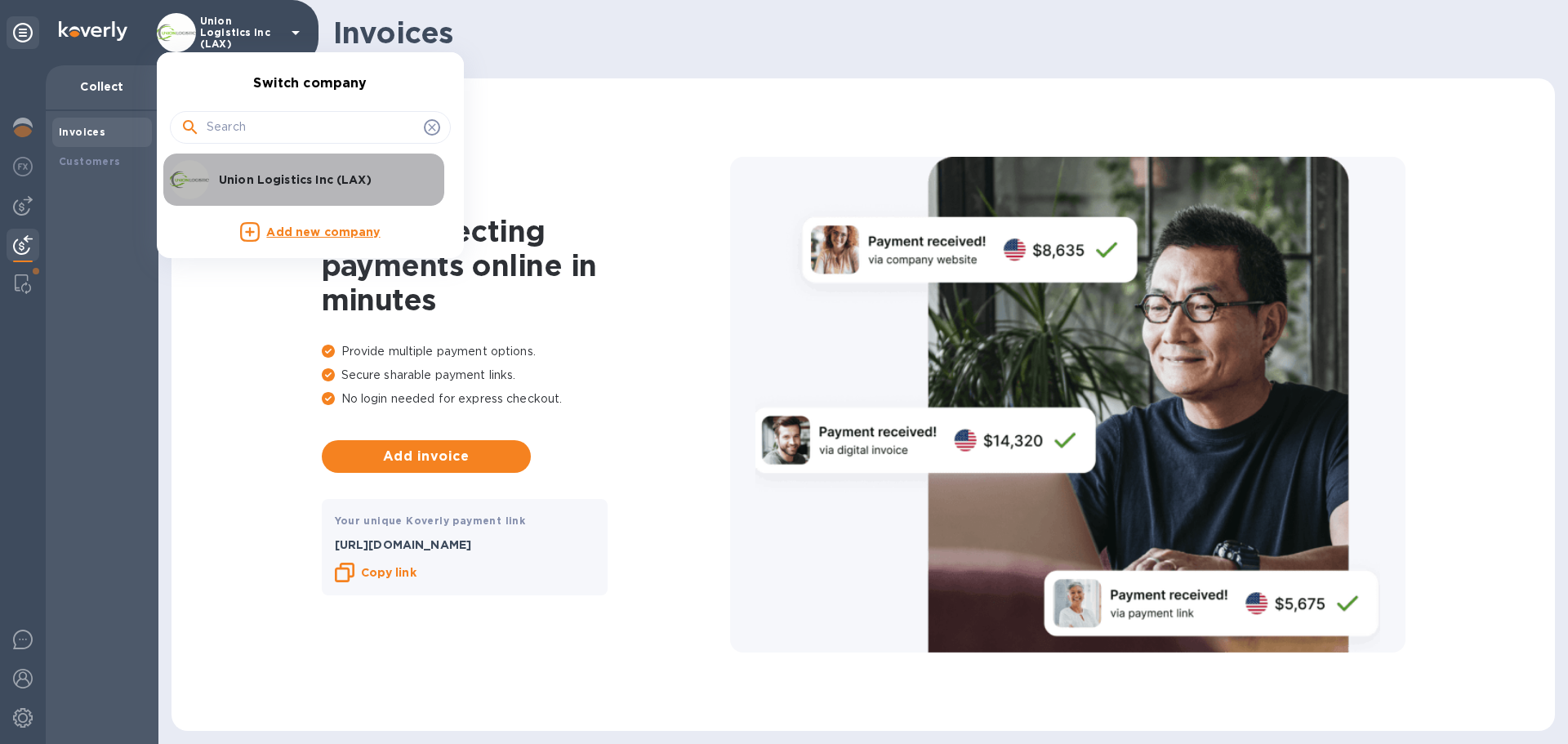
click at [254, 189] on div "Union Logistics Inc (LAX)" at bounding box center [297, 180] width 255 height 39
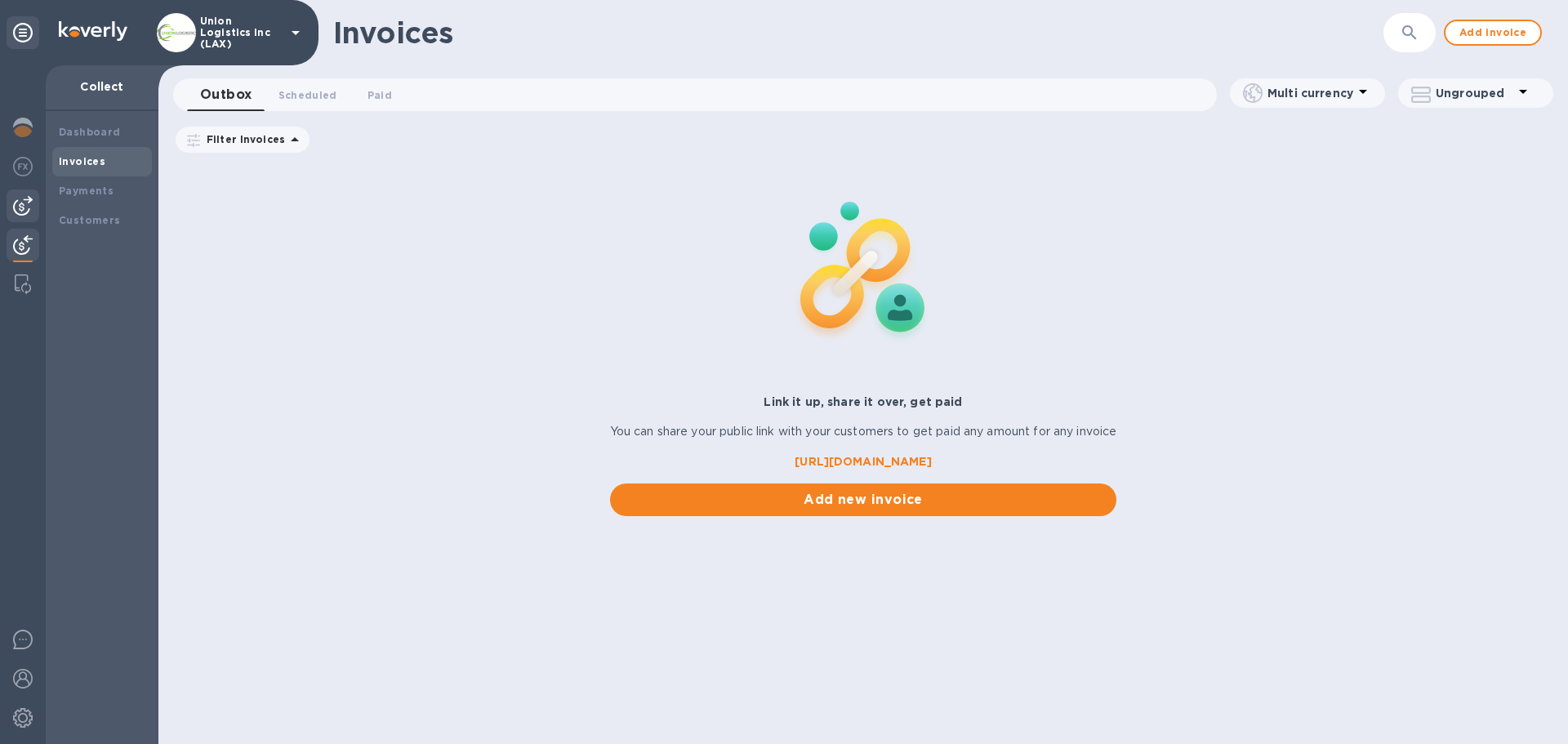
click at [23, 204] on img at bounding box center [22, 206] width 20 height 20
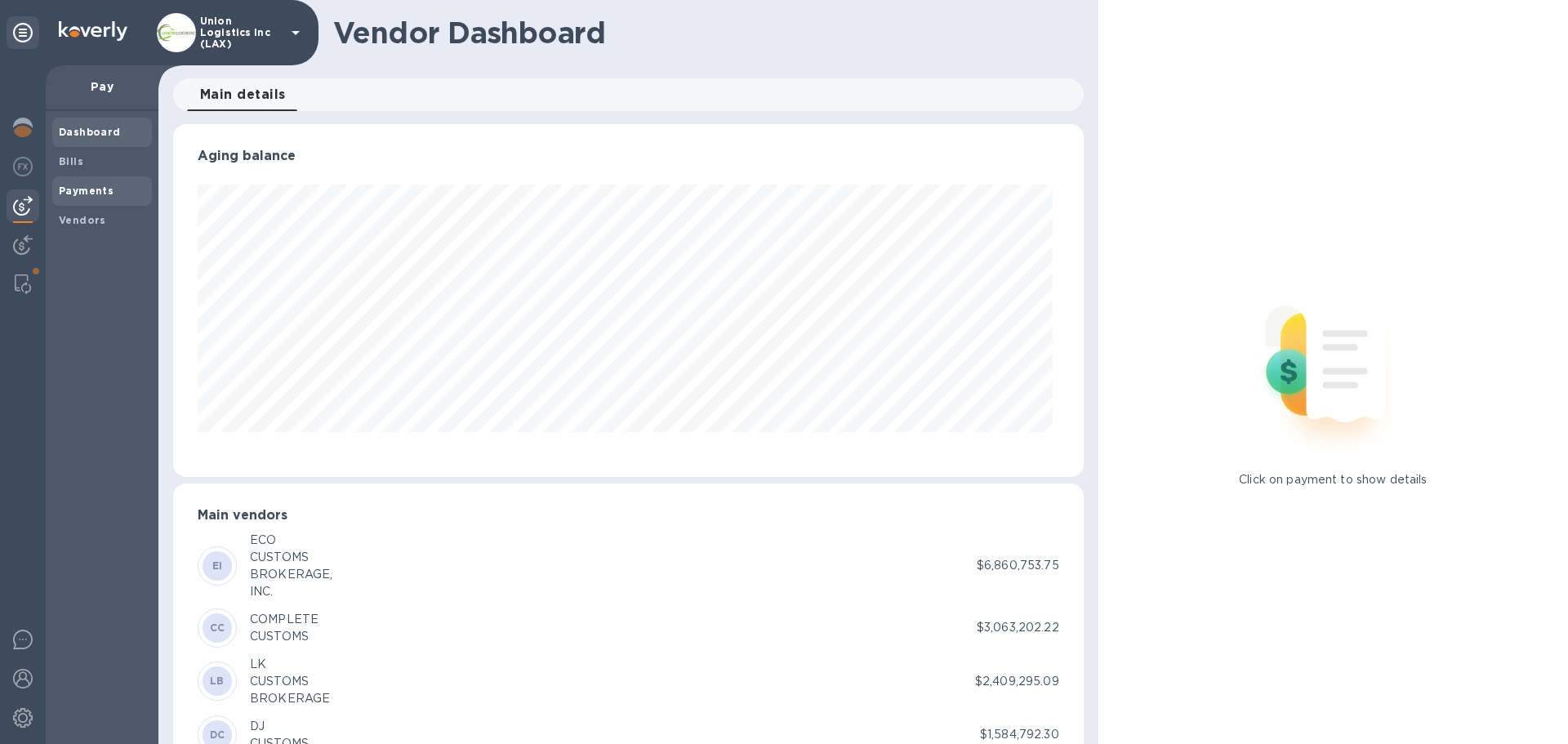
click at [116, 191] on span "Payments" at bounding box center [102, 190] width 86 height 16
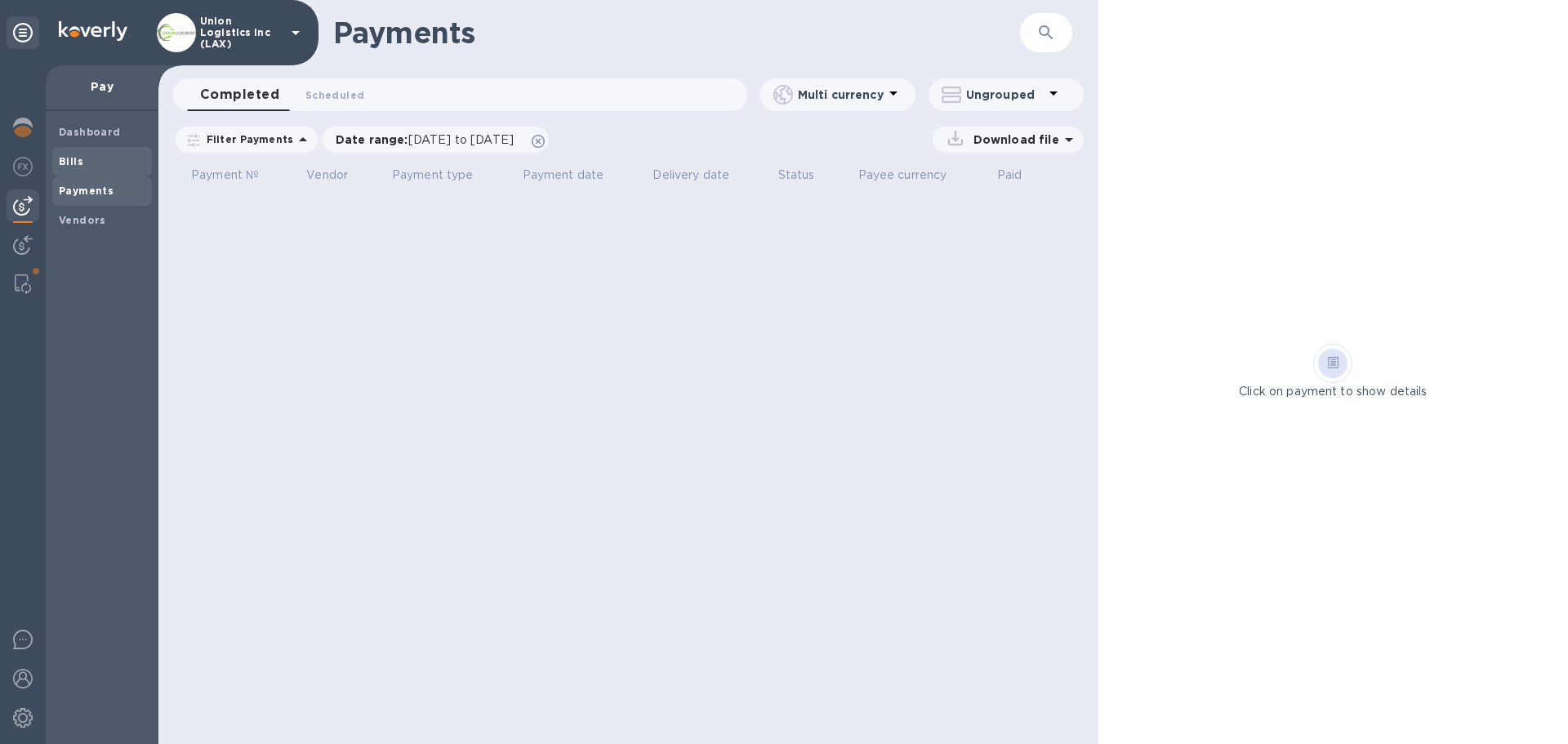
click at [96, 166] on span "Bills" at bounding box center [102, 161] width 86 height 16
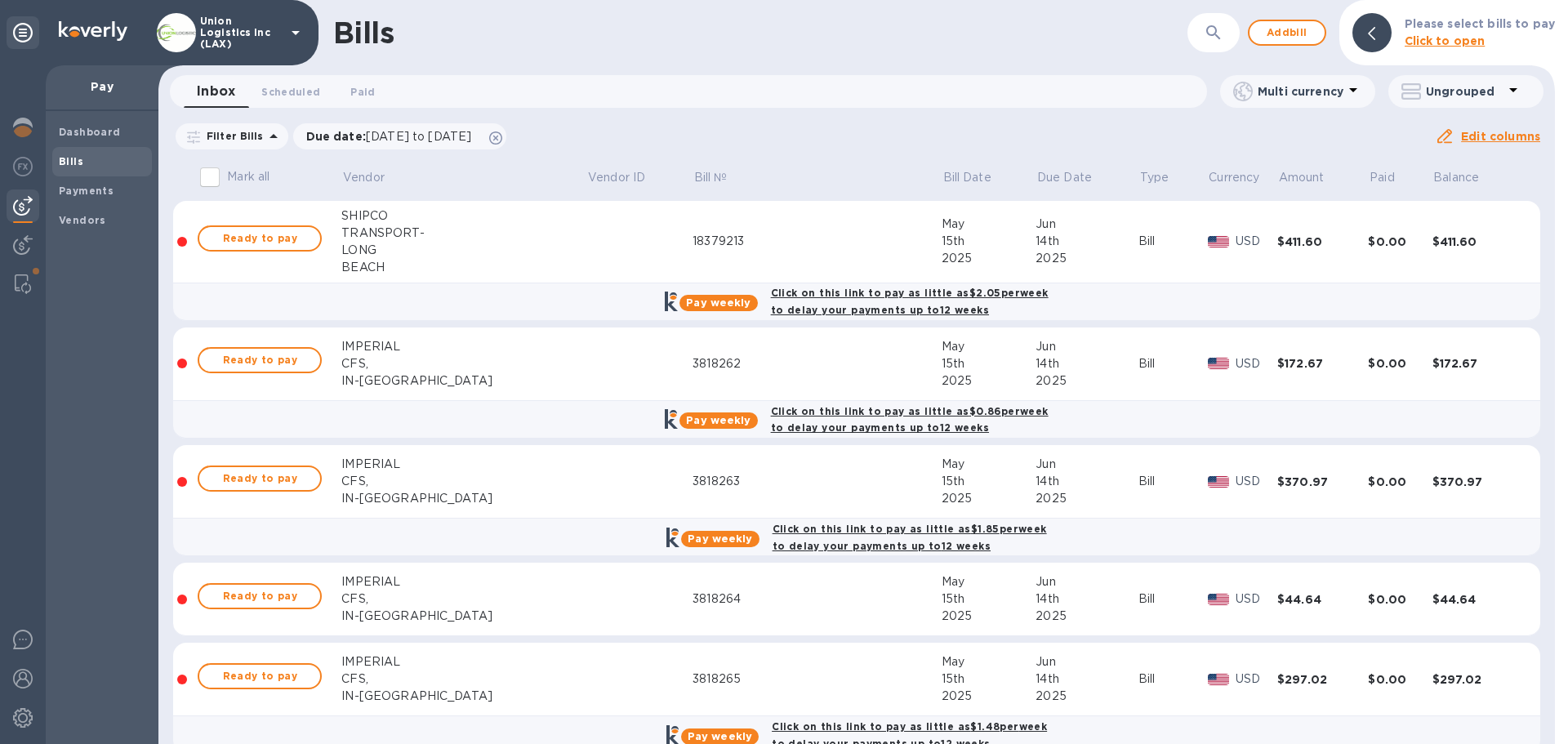
click at [1219, 30] on icon "button" at bounding box center [1213, 32] width 20 height 20
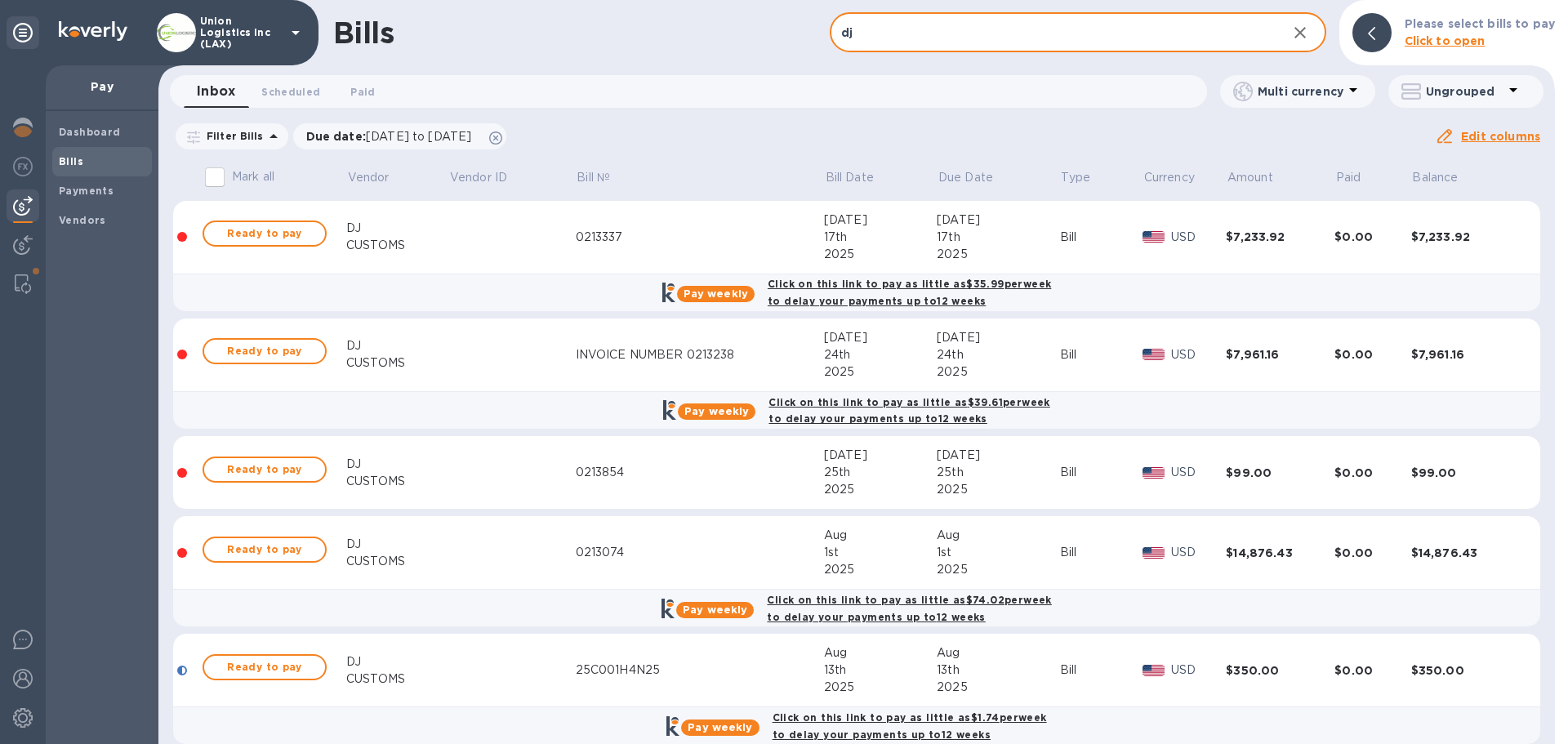
scroll to position [22, 0]
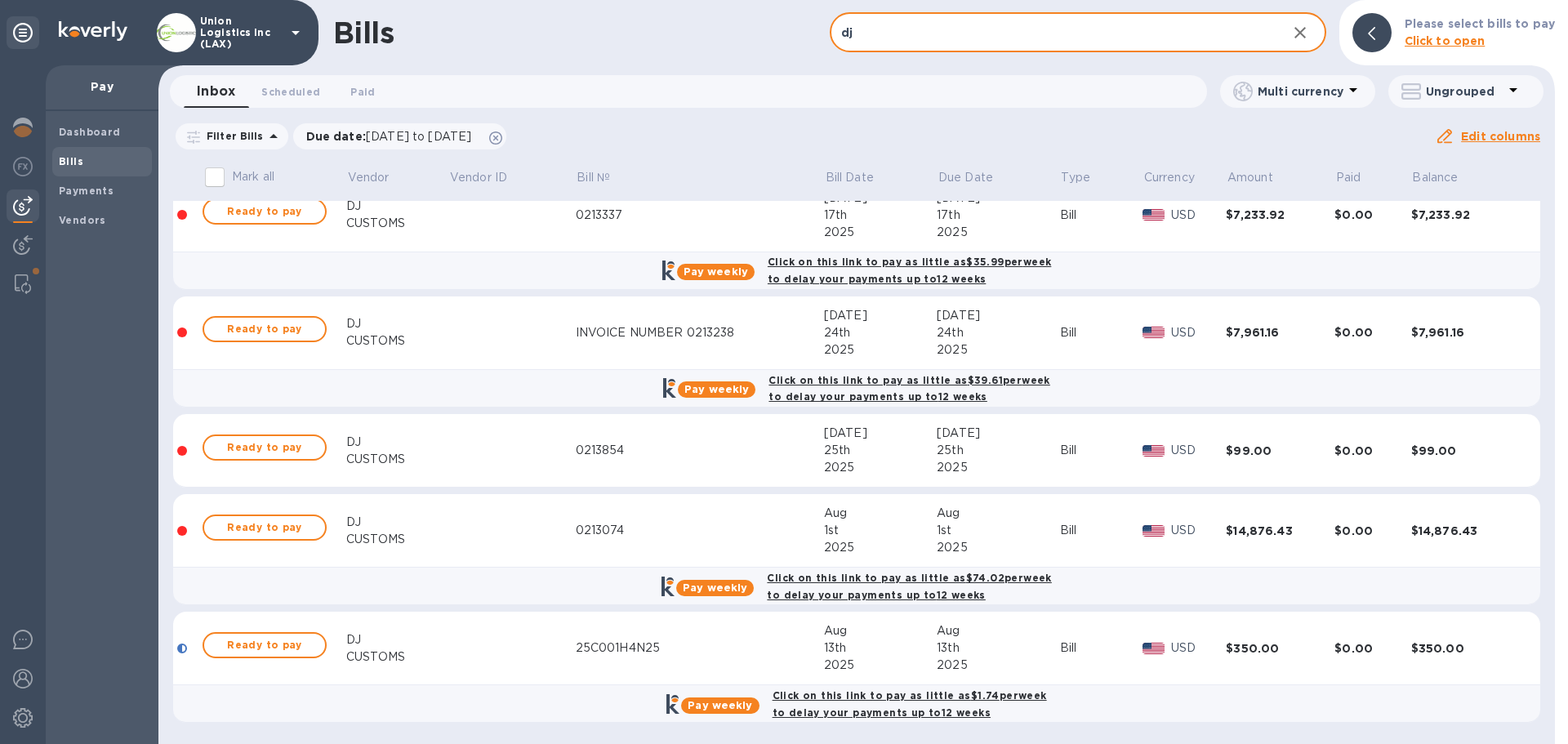
type input "dj"
